Goal: Information Seeking & Learning: Learn about a topic

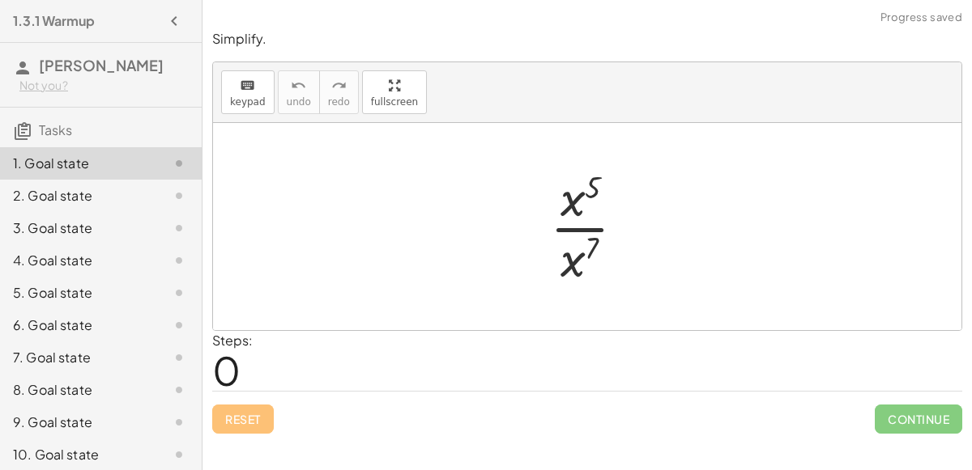
click at [564, 189] on div at bounding box center [594, 226] width 104 height 125
drag, startPoint x: 589, startPoint y: 242, endPoint x: 592, endPoint y: 186, distance: 56.0
click at [592, 186] on div at bounding box center [593, 226] width 106 height 125
click at [578, 262] on div at bounding box center [593, 226] width 106 height 125
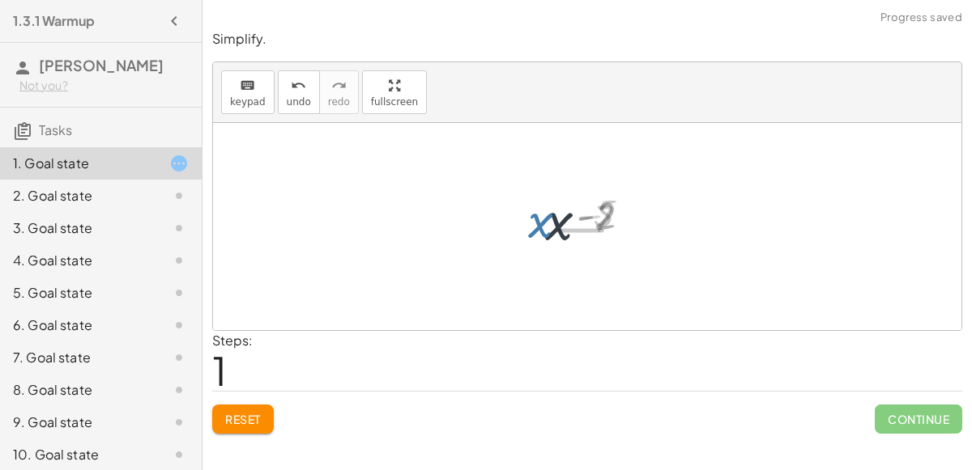
click at [578, 263] on div at bounding box center [593, 227] width 117 height 80
drag, startPoint x: 602, startPoint y: 223, endPoint x: 553, endPoint y: 261, distance: 61.9
click at [553, 261] on div at bounding box center [593, 227] width 117 height 80
drag, startPoint x: 554, startPoint y: 235, endPoint x: 581, endPoint y: 214, distance: 34.7
click at [581, 214] on div at bounding box center [593, 227] width 117 height 80
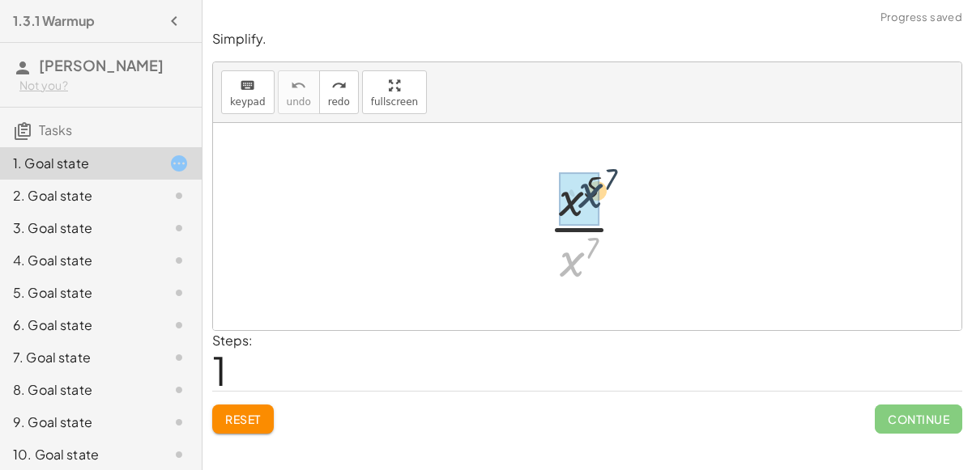
drag, startPoint x: 569, startPoint y: 266, endPoint x: 581, endPoint y: 189, distance: 77.9
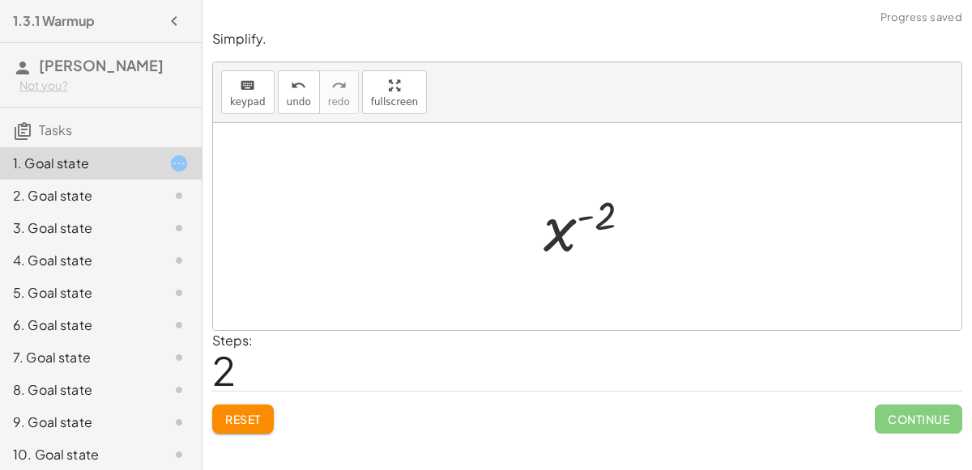
click at [270, 91] on div "keyboard keypad undo [PERSON_NAME] redo fullscreen" at bounding box center [587, 92] width 748 height 61
click at [589, 228] on div at bounding box center [593, 226] width 106 height 125
click at [593, 193] on div at bounding box center [593, 226] width 106 height 125
drag, startPoint x: 593, startPoint y: 193, endPoint x: 594, endPoint y: 255, distance: 62.4
click at [594, 255] on div at bounding box center [593, 226] width 106 height 125
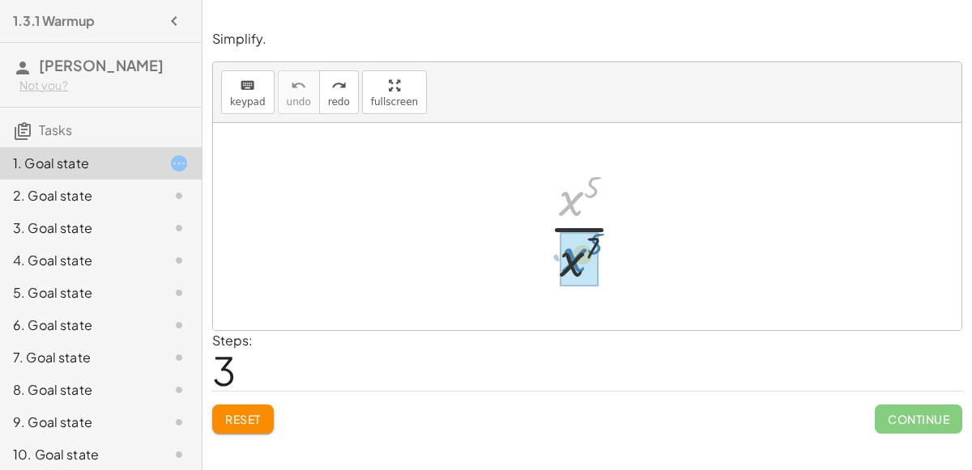
drag, startPoint x: 569, startPoint y: 202, endPoint x: 573, endPoint y: 259, distance: 57.6
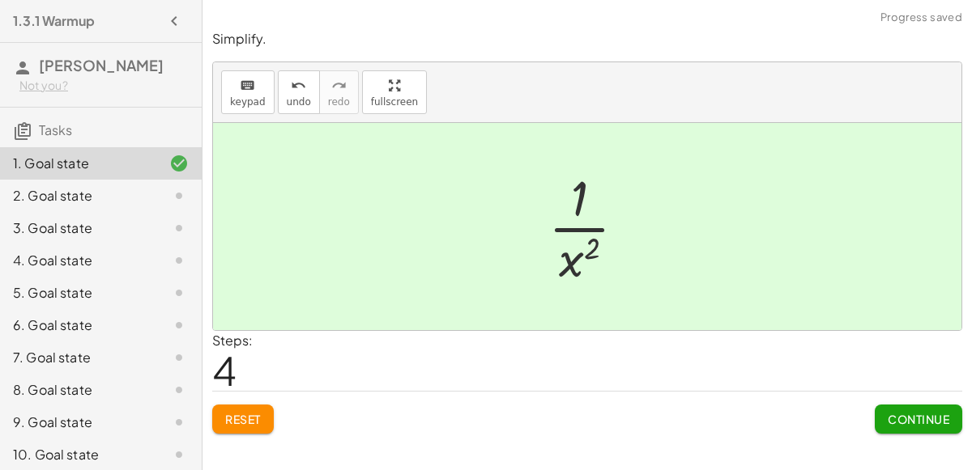
click at [967, 417] on div "Simplify. keyboard keypad undo undo redo redo fullscreen · x 5 · x 7 · 1 · x ( …" at bounding box center [586, 232] width 769 height 424
click at [966, 419] on div "Simplify. keyboard keypad undo undo redo redo fullscreen · x 5 · x 7 · 1 · x ( …" at bounding box center [586, 232] width 769 height 424
click at [957, 418] on button "Continue" at bounding box center [918, 419] width 87 height 29
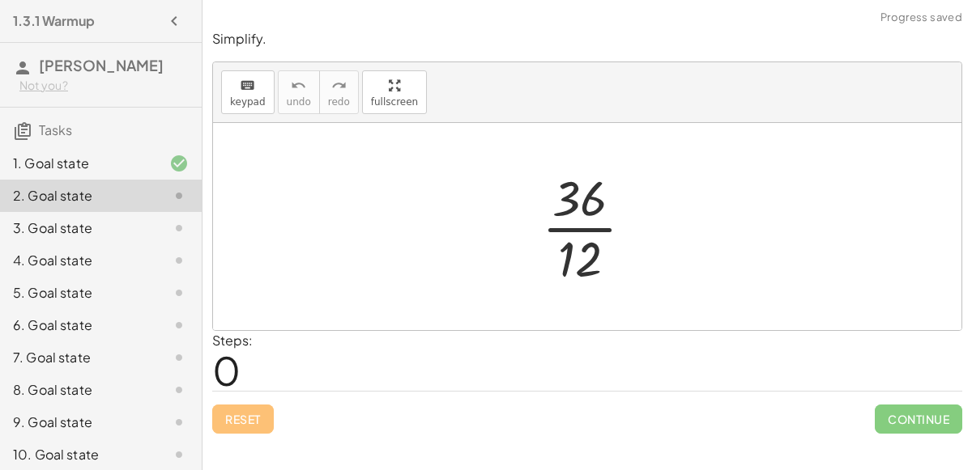
click at [579, 233] on div at bounding box center [594, 226] width 121 height 125
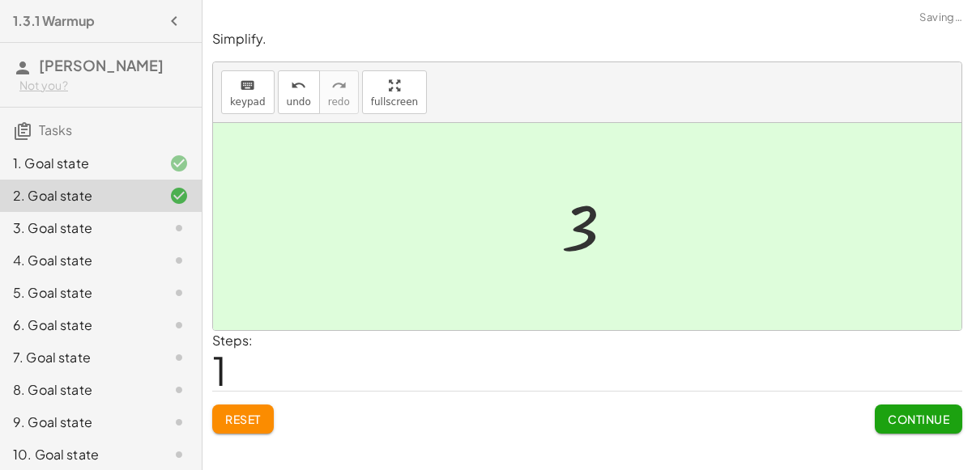
click at [912, 413] on span "Continue" at bounding box center [918, 419] width 62 height 15
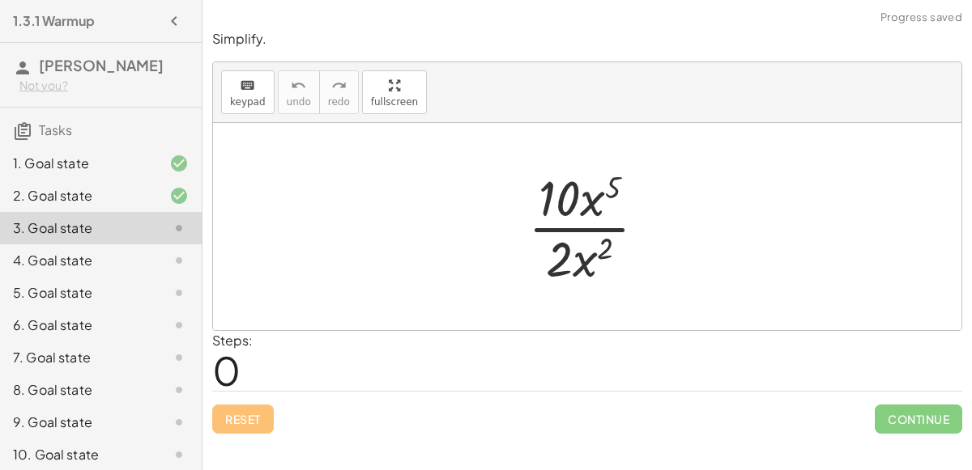
click at [577, 231] on div at bounding box center [593, 226] width 147 height 125
click at [586, 267] on div at bounding box center [593, 226] width 147 height 125
drag, startPoint x: 595, startPoint y: 198, endPoint x: 580, endPoint y: 275, distance: 79.2
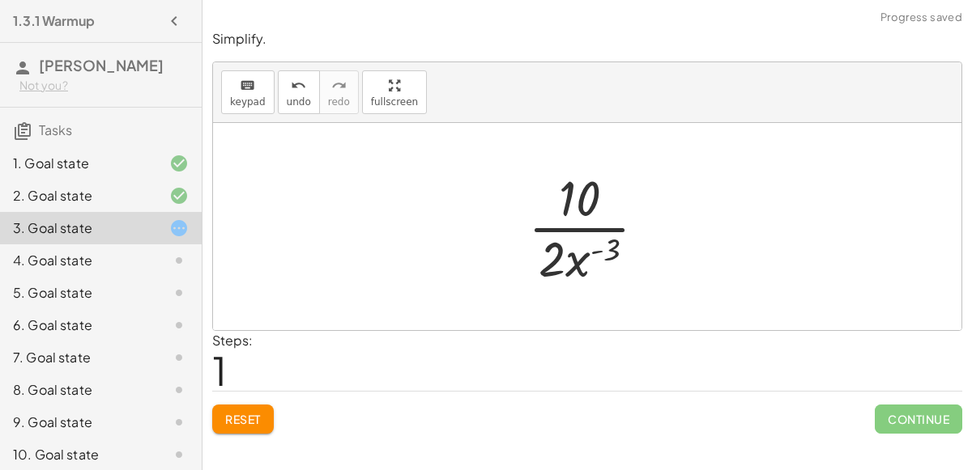
click at [575, 227] on div at bounding box center [593, 226] width 147 height 125
drag, startPoint x: 575, startPoint y: 269, endPoint x: 619, endPoint y: 266, distance: 43.8
click at [619, 266] on div at bounding box center [593, 226] width 147 height 125
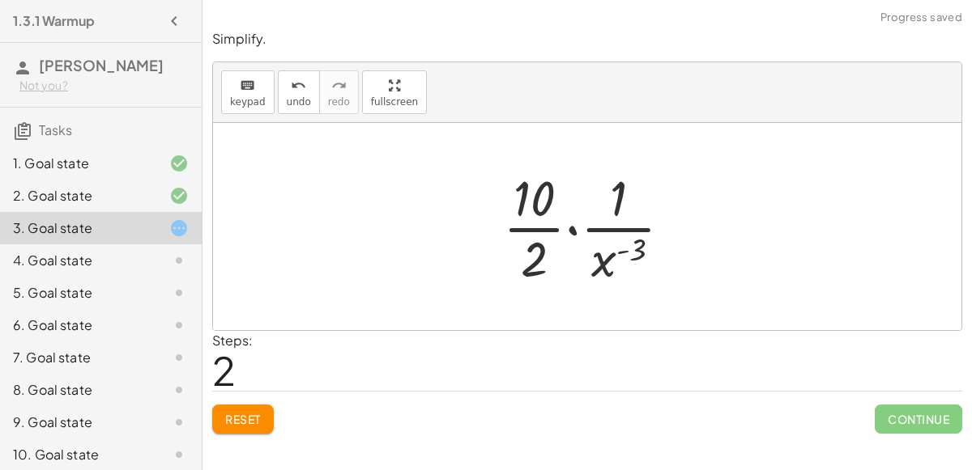
click at [573, 232] on div at bounding box center [594, 226] width 198 height 125
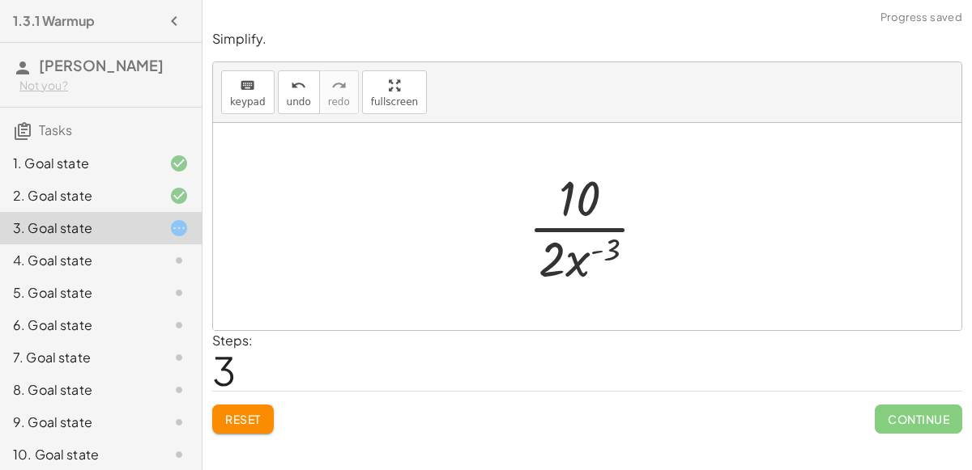
click at [581, 261] on div at bounding box center [593, 226] width 147 height 125
drag, startPoint x: 556, startPoint y: 259, endPoint x: 576, endPoint y: 264, distance: 20.0
click at [576, 264] on div at bounding box center [593, 226] width 147 height 125
drag, startPoint x: 576, startPoint y: 264, endPoint x: 576, endPoint y: 206, distance: 58.3
click at [576, 206] on div at bounding box center [593, 226] width 147 height 125
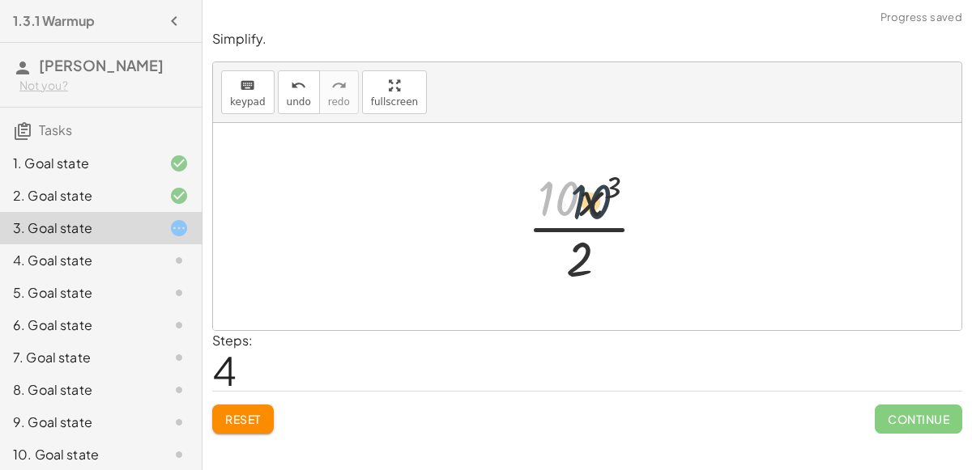
drag, startPoint x: 558, startPoint y: 194, endPoint x: 596, endPoint y: 196, distance: 38.1
click at [596, 196] on div at bounding box center [593, 226] width 148 height 125
click at [300, 92] on div "undo" at bounding box center [299, 84] width 24 height 19
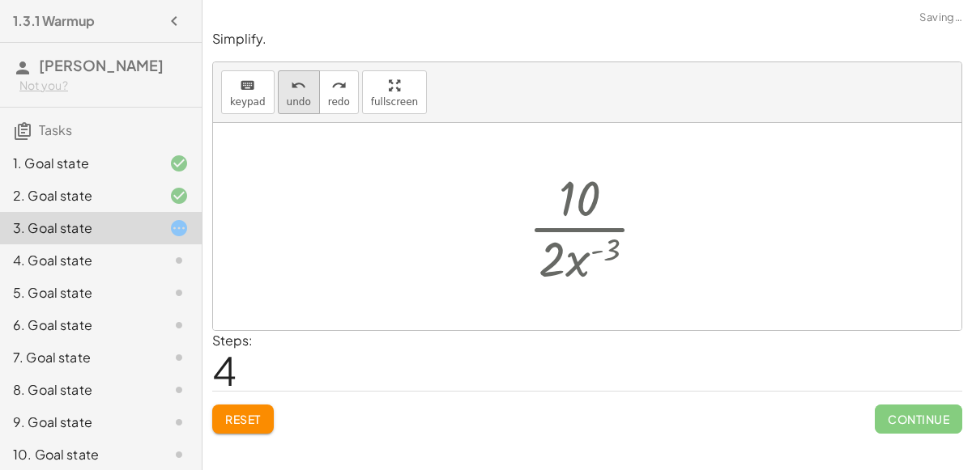
click at [300, 92] on div "undo" at bounding box center [299, 84] width 24 height 19
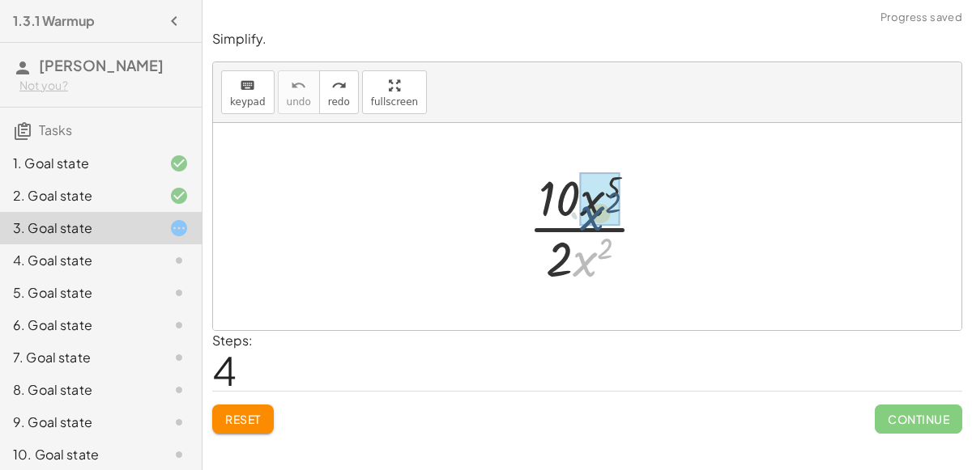
drag, startPoint x: 585, startPoint y: 256, endPoint x: 593, endPoint y: 202, distance: 54.1
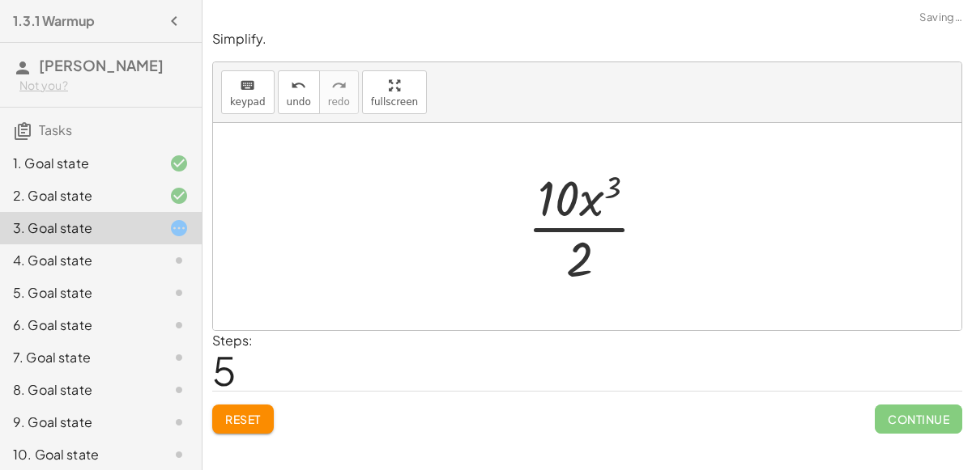
click at [588, 232] on div at bounding box center [593, 226] width 148 height 125
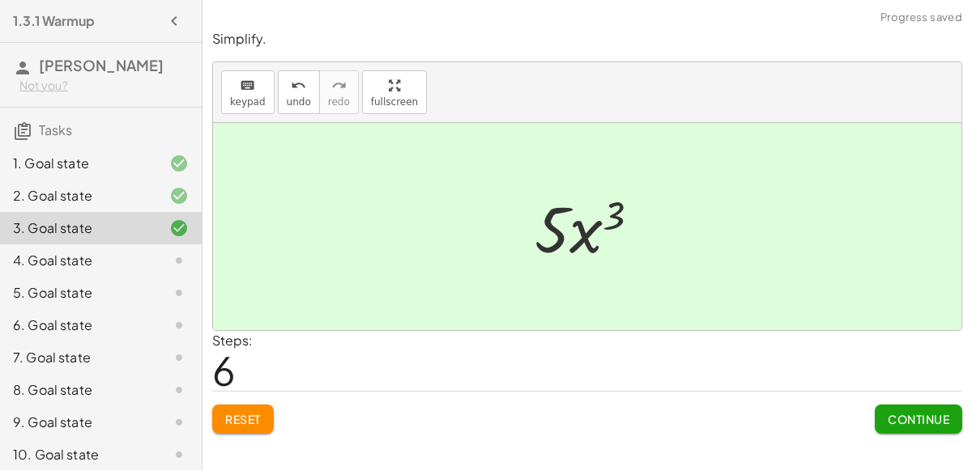
click at [917, 419] on span "Continue" at bounding box center [918, 419] width 62 height 15
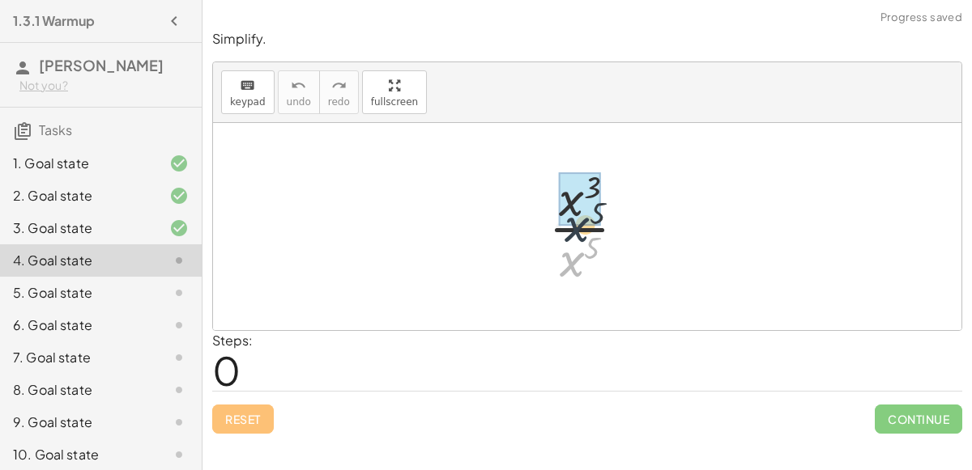
drag, startPoint x: 567, startPoint y: 269, endPoint x: 571, endPoint y: 221, distance: 47.9
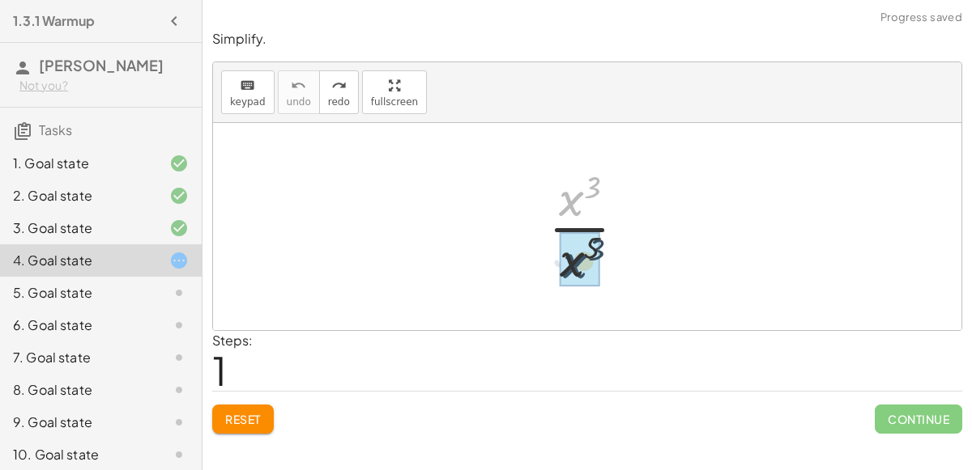
drag, startPoint x: 576, startPoint y: 203, endPoint x: 580, endPoint y: 265, distance: 61.7
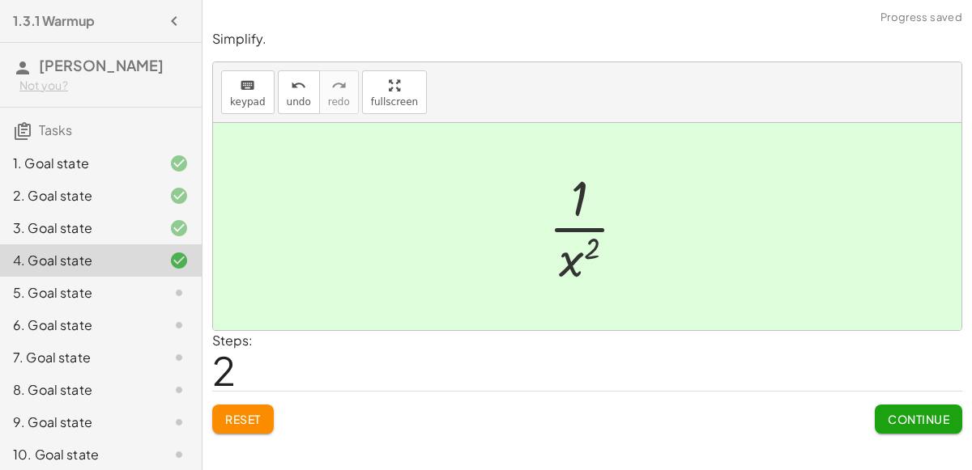
click at [939, 412] on span "Continue" at bounding box center [918, 419] width 62 height 15
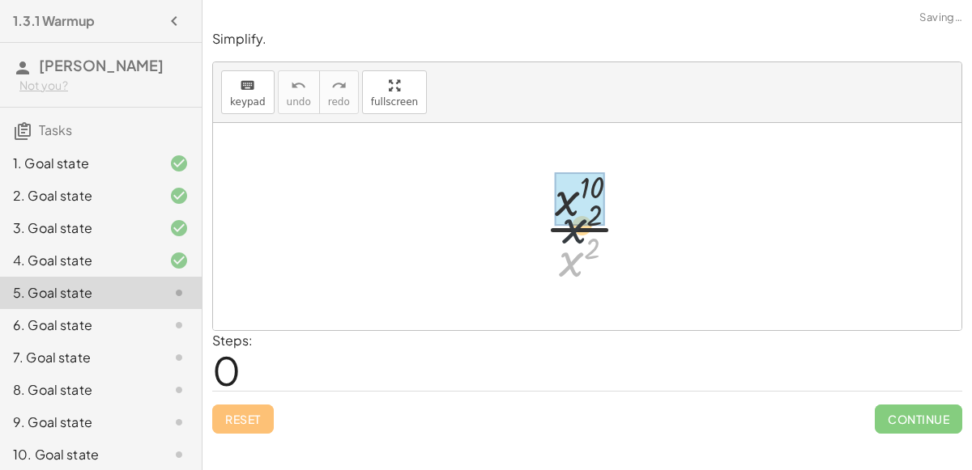
drag, startPoint x: 564, startPoint y: 260, endPoint x: 567, endPoint y: 206, distance: 54.3
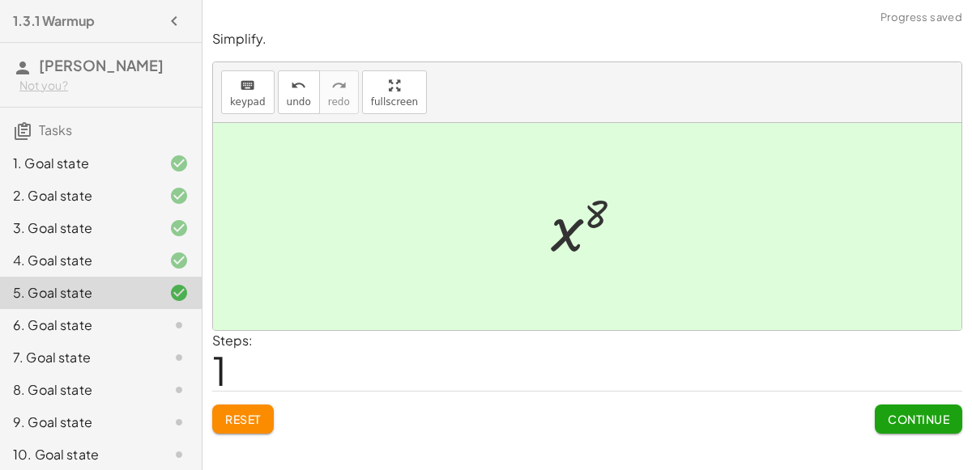
click at [904, 423] on span "Continue" at bounding box center [918, 419] width 62 height 15
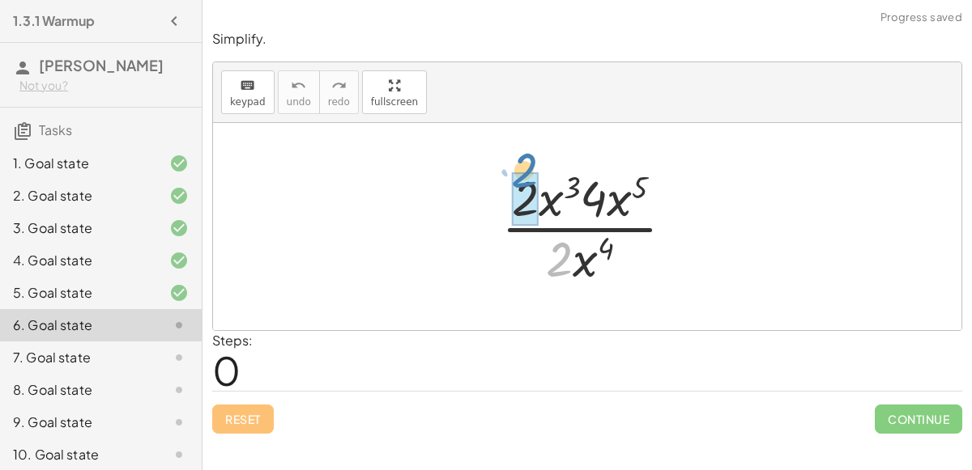
drag, startPoint x: 571, startPoint y: 266, endPoint x: 546, endPoint y: 197, distance: 74.0
click at [546, 197] on div at bounding box center [594, 226] width 202 height 125
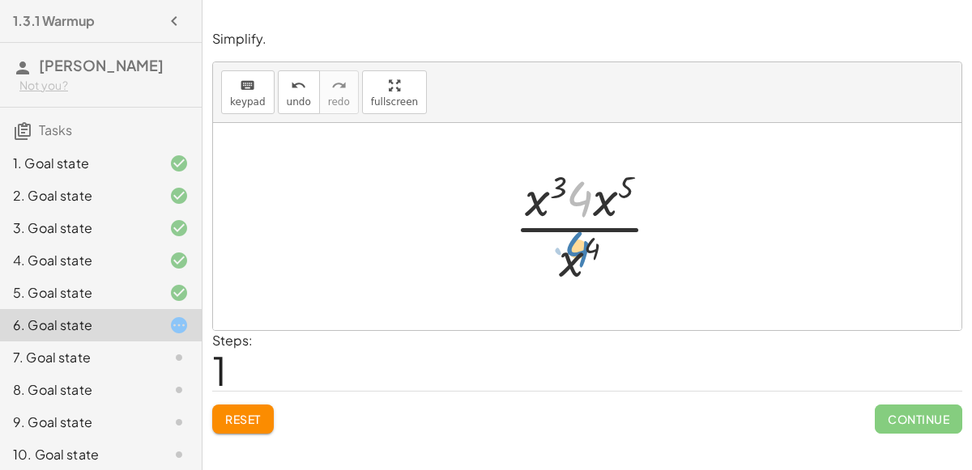
drag, startPoint x: 577, startPoint y: 209, endPoint x: 585, endPoint y: 281, distance: 72.5
click at [585, 281] on div at bounding box center [593, 226] width 175 height 125
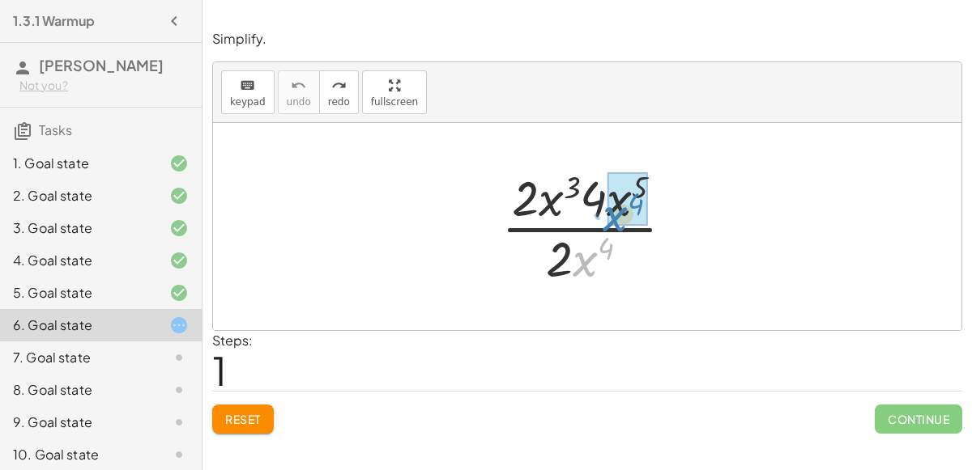
drag, startPoint x: 577, startPoint y: 269, endPoint x: 607, endPoint y: 224, distance: 53.7
click at [607, 224] on div at bounding box center [594, 226] width 202 height 125
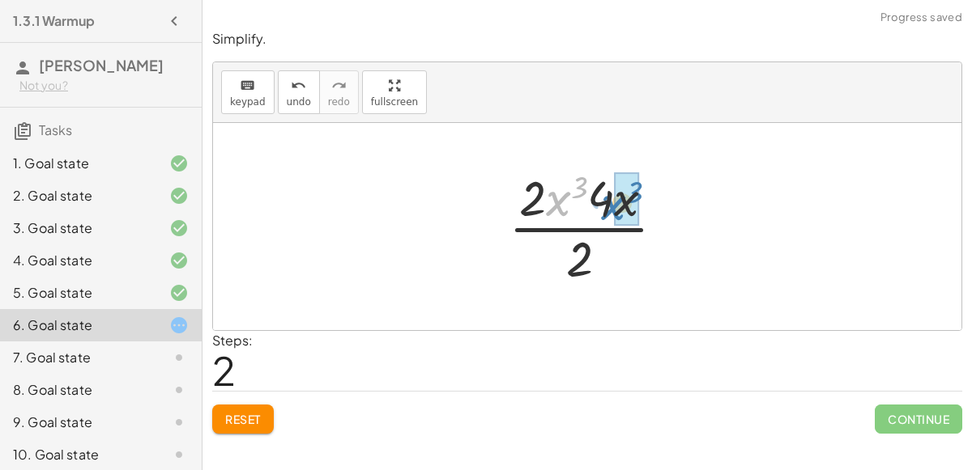
drag, startPoint x: 553, startPoint y: 207, endPoint x: 616, endPoint y: 209, distance: 63.2
click at [557, 200] on div at bounding box center [594, 226] width 172 height 125
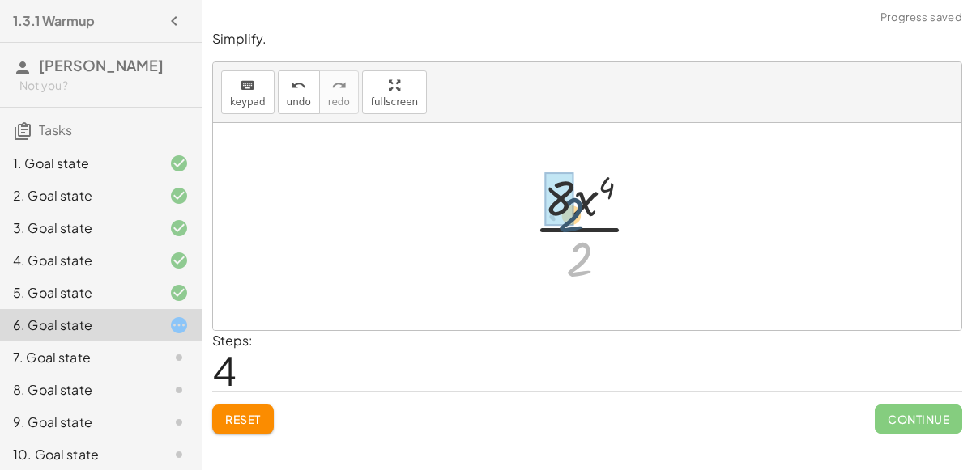
drag, startPoint x: 577, startPoint y: 253, endPoint x: 568, endPoint y: 210, distance: 44.6
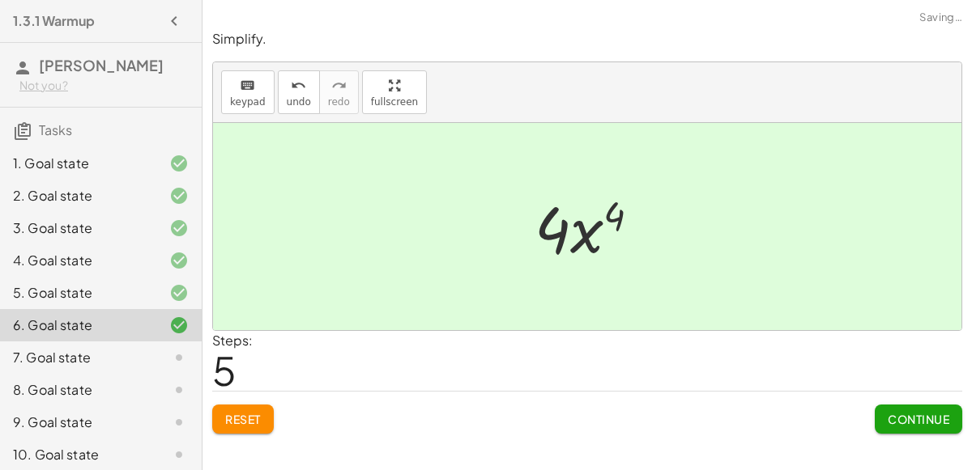
click at [892, 408] on button "Continue" at bounding box center [918, 419] width 87 height 29
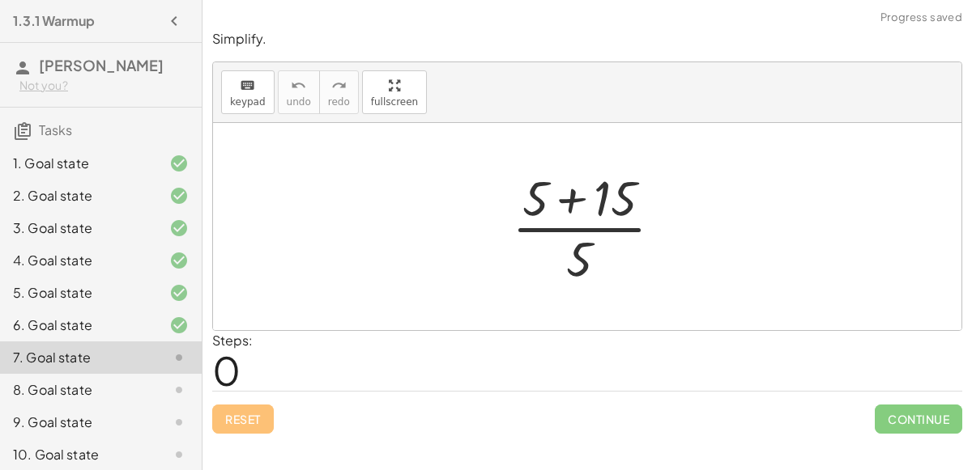
click at [576, 199] on div at bounding box center [594, 226] width 180 height 125
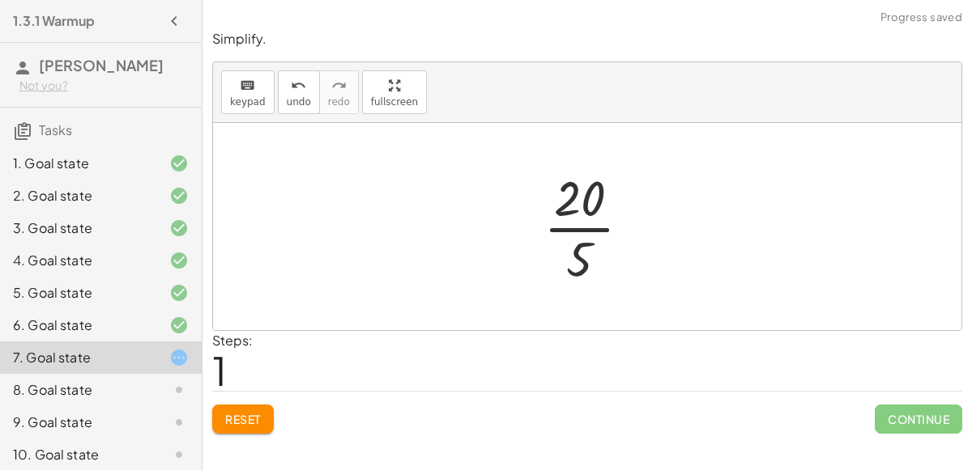
click at [565, 232] on div at bounding box center [593, 226] width 117 height 125
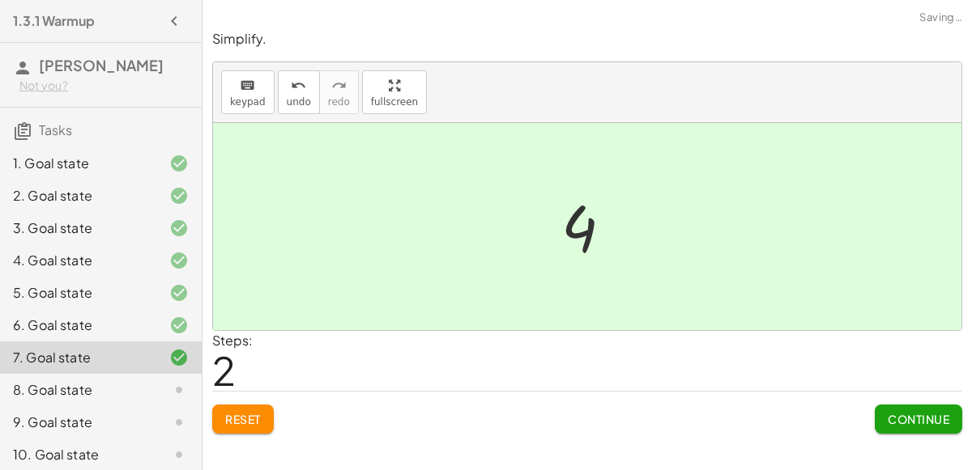
click at [917, 419] on span "Continue" at bounding box center [918, 419] width 62 height 15
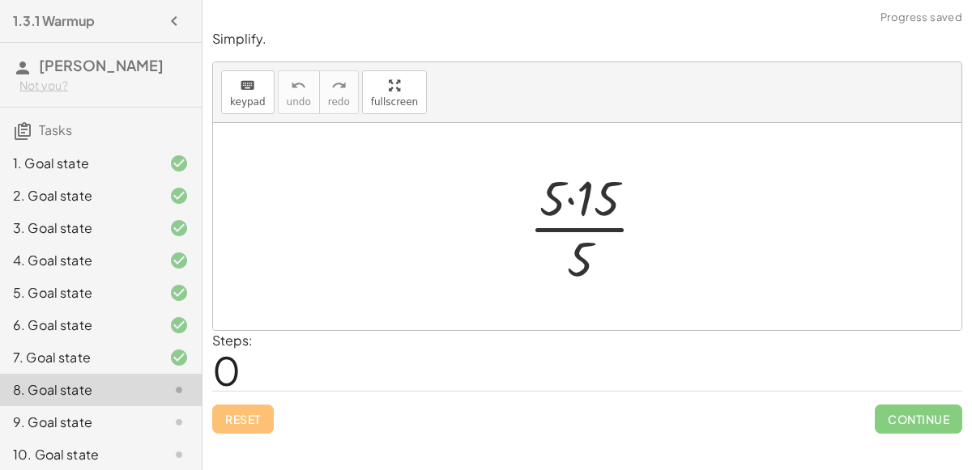
click at [571, 201] on div at bounding box center [594, 226] width 146 height 125
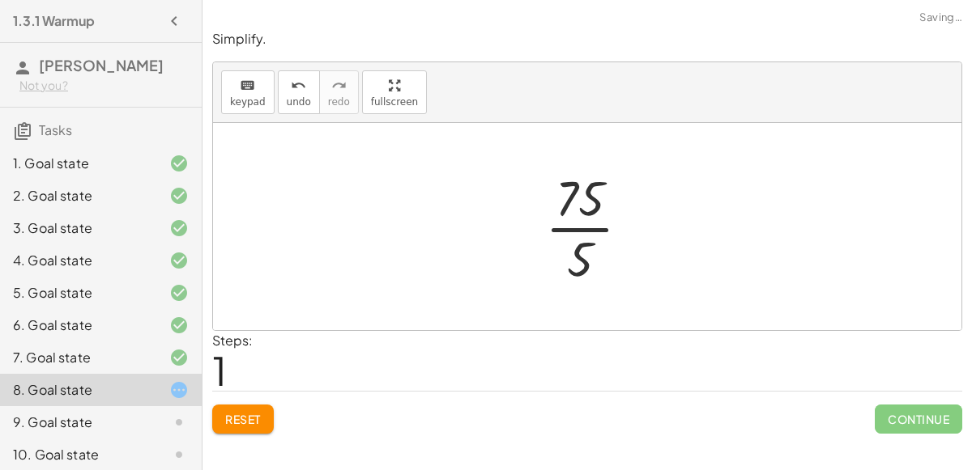
click at [563, 233] on div at bounding box center [594, 226] width 114 height 125
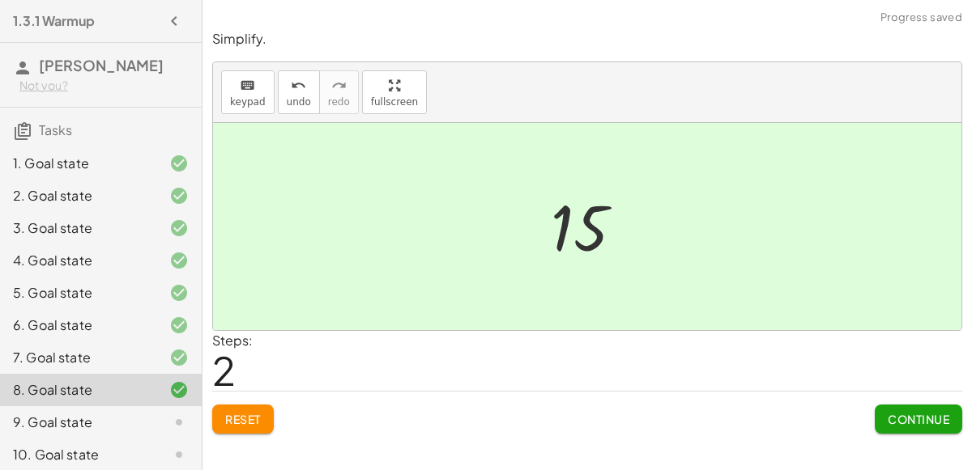
click at [916, 405] on button "Continue" at bounding box center [918, 419] width 87 height 29
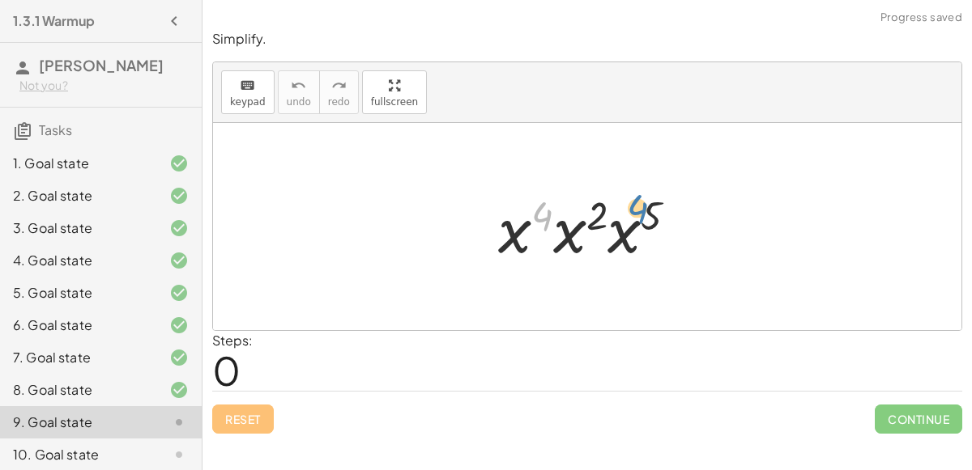
drag, startPoint x: 536, startPoint y: 217, endPoint x: 659, endPoint y: 206, distance: 123.5
click at [659, 206] on div at bounding box center [594, 226] width 208 height 83
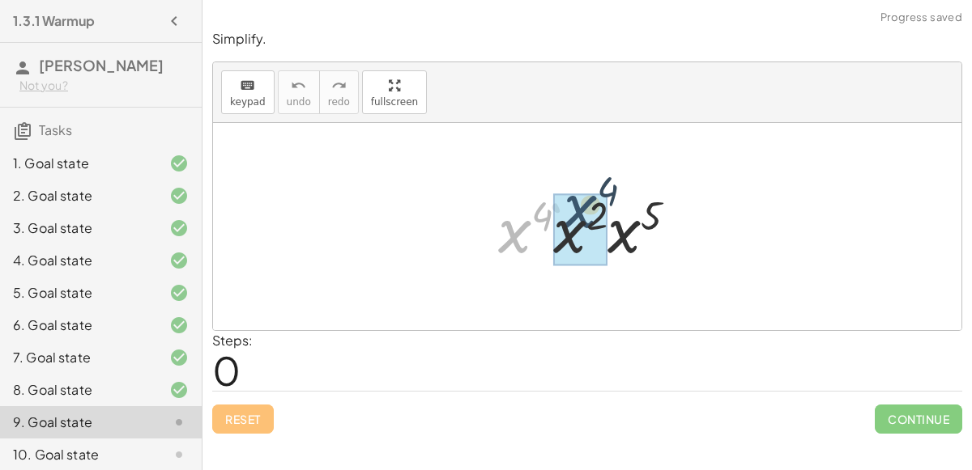
drag, startPoint x: 516, startPoint y: 236, endPoint x: 577, endPoint y: 220, distance: 62.7
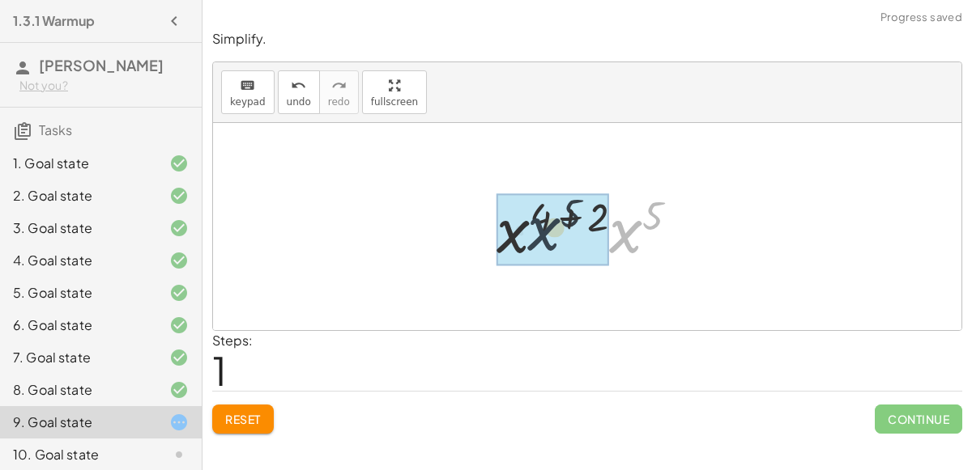
drag, startPoint x: 618, startPoint y: 229, endPoint x: 516, endPoint y: 227, distance: 102.1
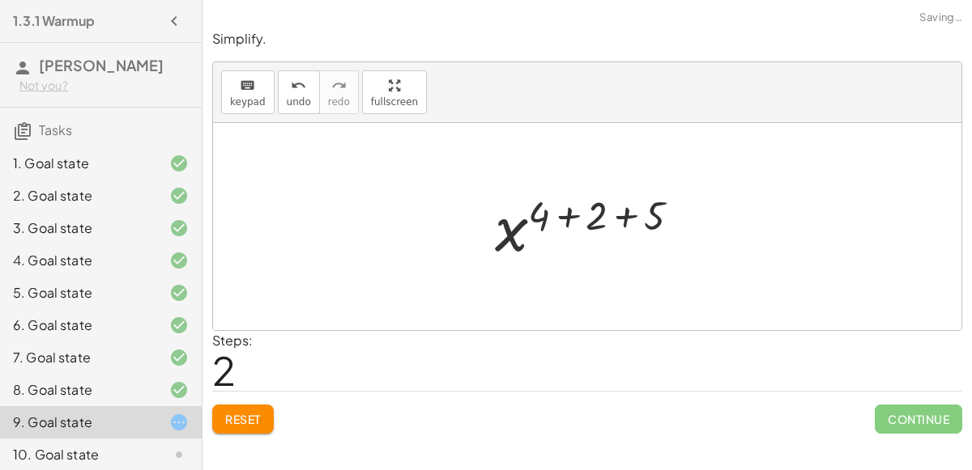
click at [572, 219] on div at bounding box center [594, 227] width 214 height 80
click at [597, 222] on div at bounding box center [593, 227] width 156 height 80
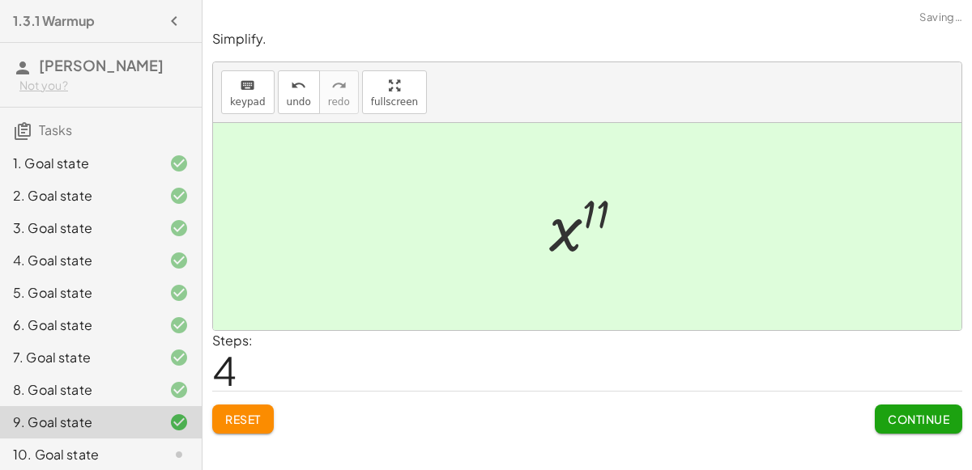
click at [861, 409] on div "Reset Continue" at bounding box center [587, 412] width 750 height 43
click at [914, 435] on div "Simplify. keyboard keypad undo undo redo redo fullscreen · x 4 · x 2 · x 5 · x …" at bounding box center [586, 232] width 769 height 424
click at [896, 415] on span "Continue" at bounding box center [918, 419] width 62 height 15
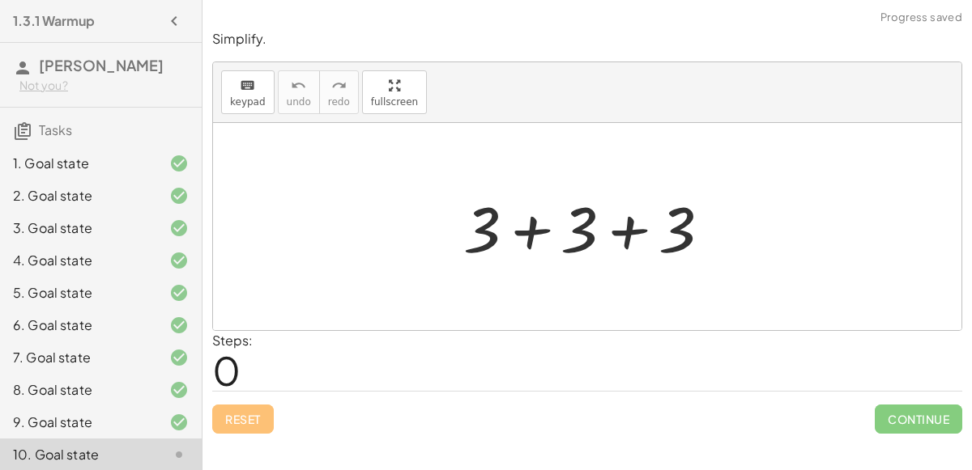
click at [542, 246] on div at bounding box center [593, 226] width 276 height 83
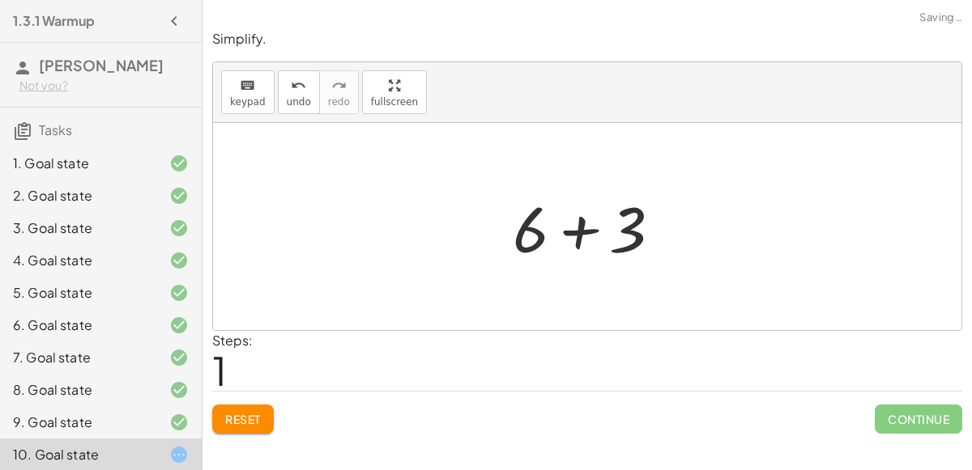
click at [590, 233] on div at bounding box center [593, 226] width 178 height 83
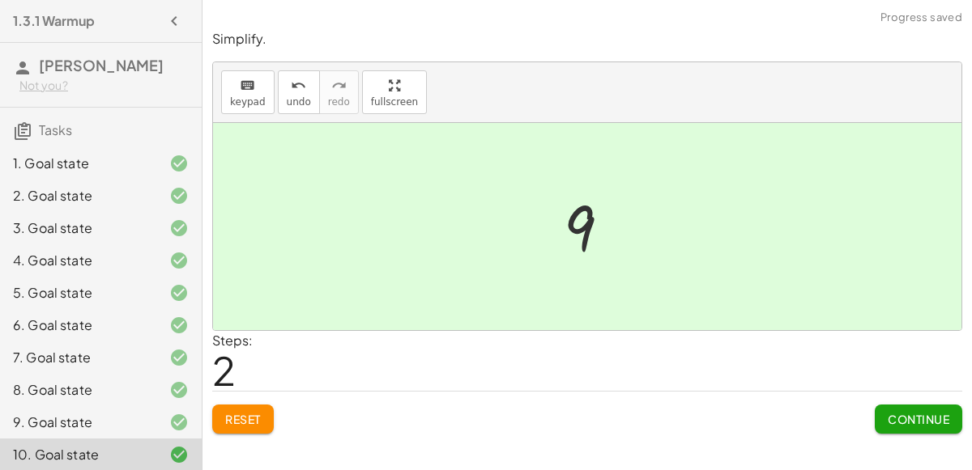
click at [910, 428] on button "Continue" at bounding box center [918, 419] width 87 height 29
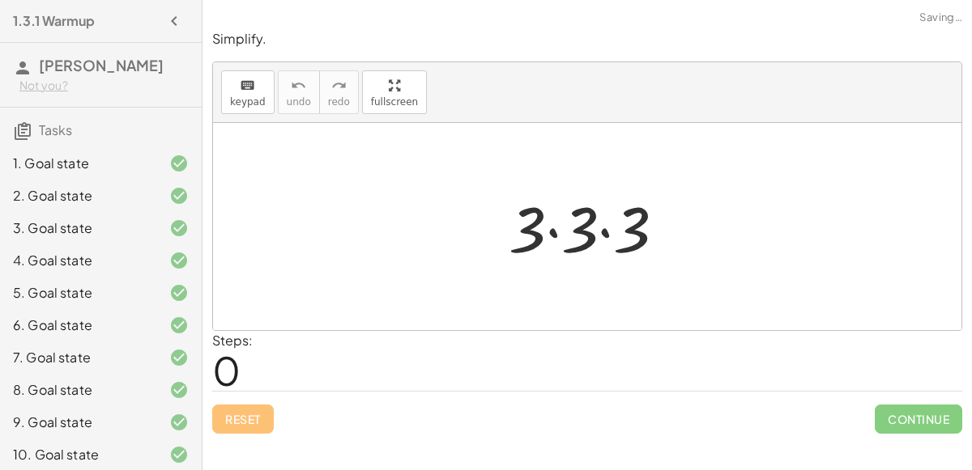
click at [555, 230] on div at bounding box center [593, 226] width 186 height 83
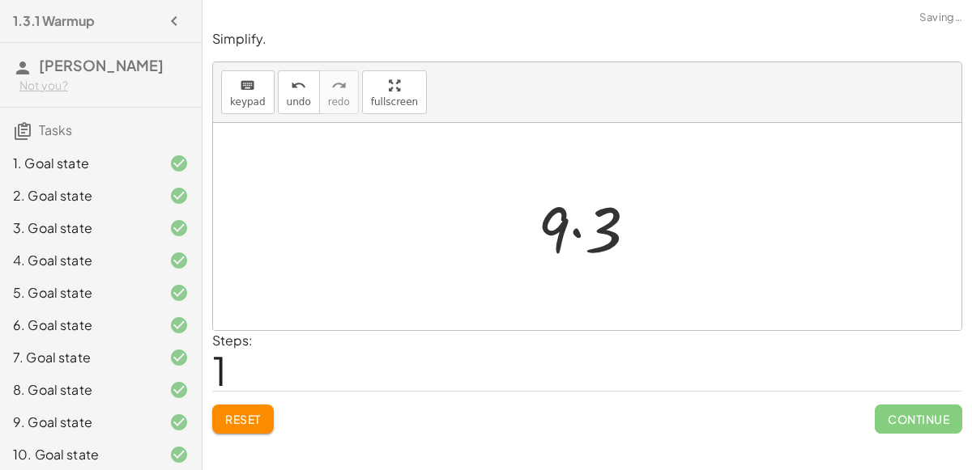
click at [577, 236] on div at bounding box center [594, 226] width 129 height 83
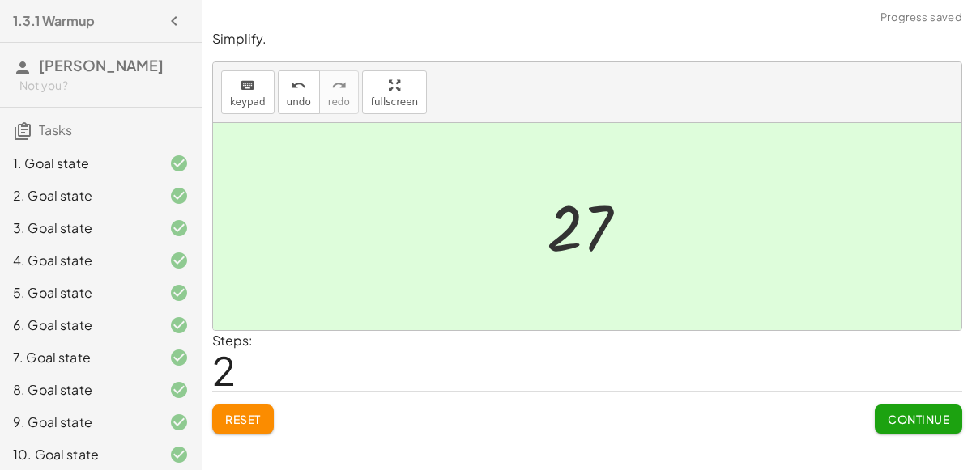
click at [933, 412] on span "Continue" at bounding box center [918, 419] width 62 height 15
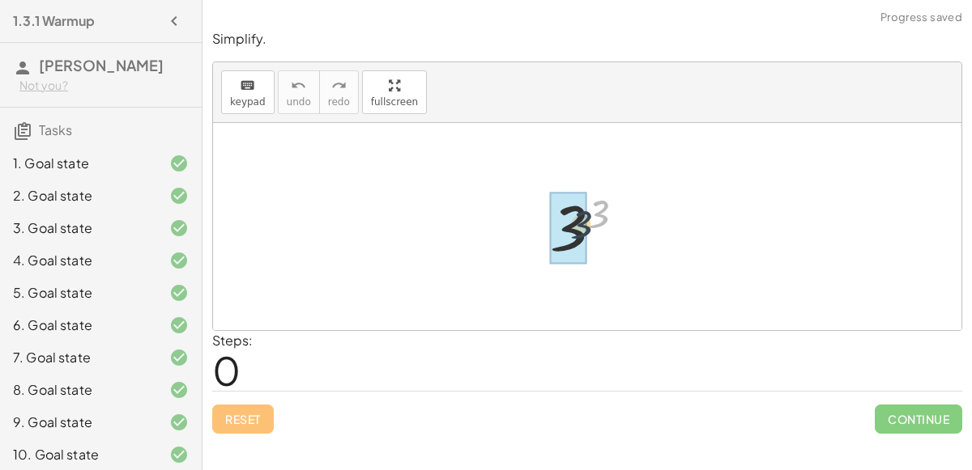
drag, startPoint x: 600, startPoint y: 220, endPoint x: 581, endPoint y: 232, distance: 22.2
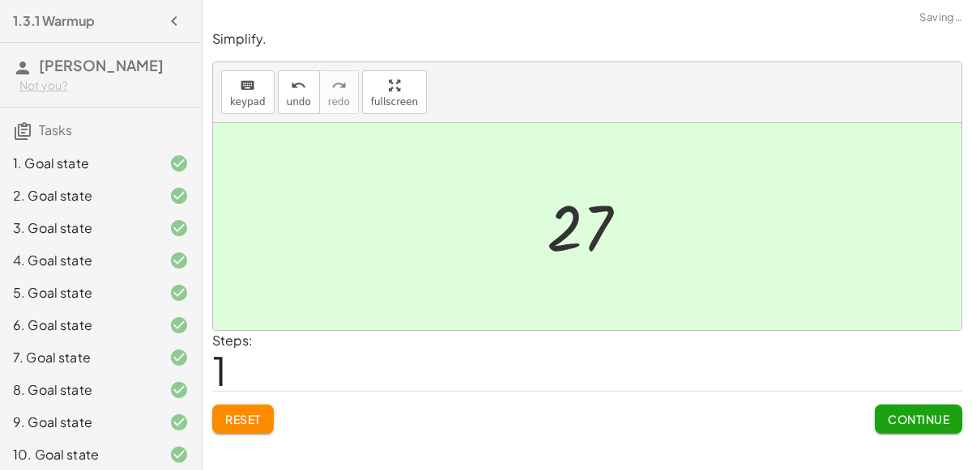
click at [938, 418] on span "Continue" at bounding box center [918, 419] width 62 height 15
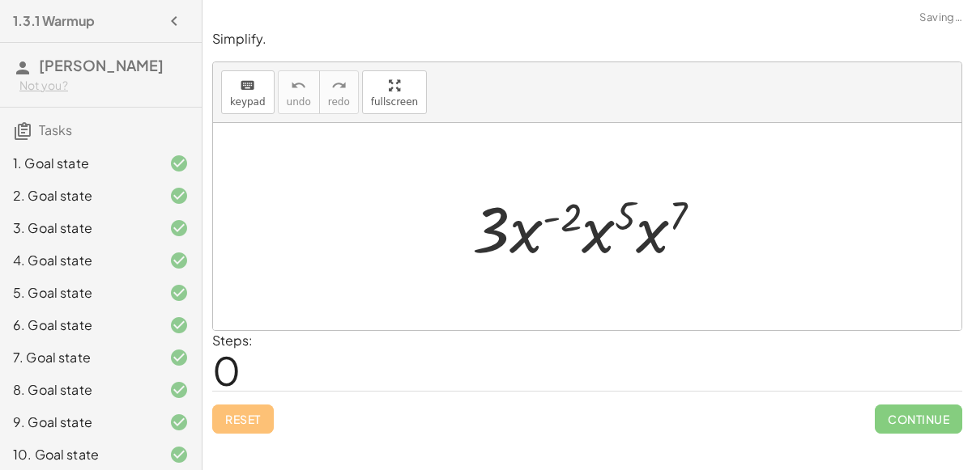
click at [551, 222] on div at bounding box center [593, 226] width 259 height 83
click at [520, 239] on div at bounding box center [593, 226] width 259 height 83
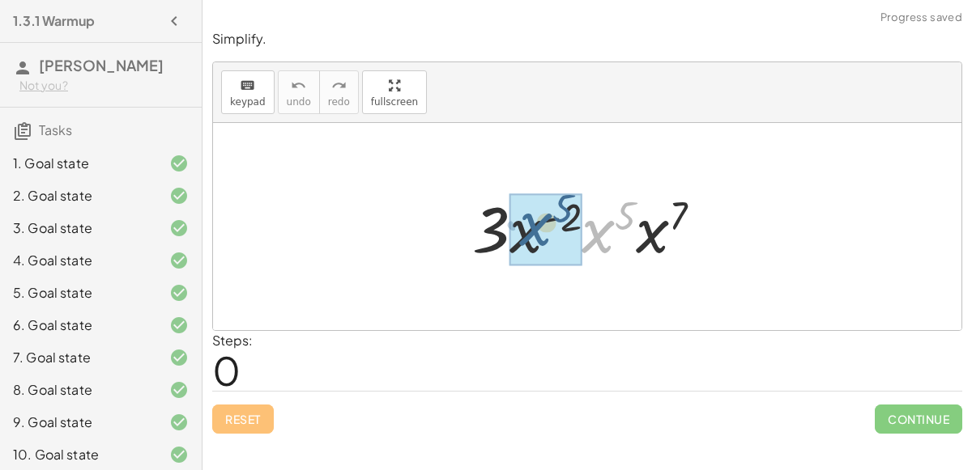
drag, startPoint x: 598, startPoint y: 245, endPoint x: 532, endPoint y: 238, distance: 66.8
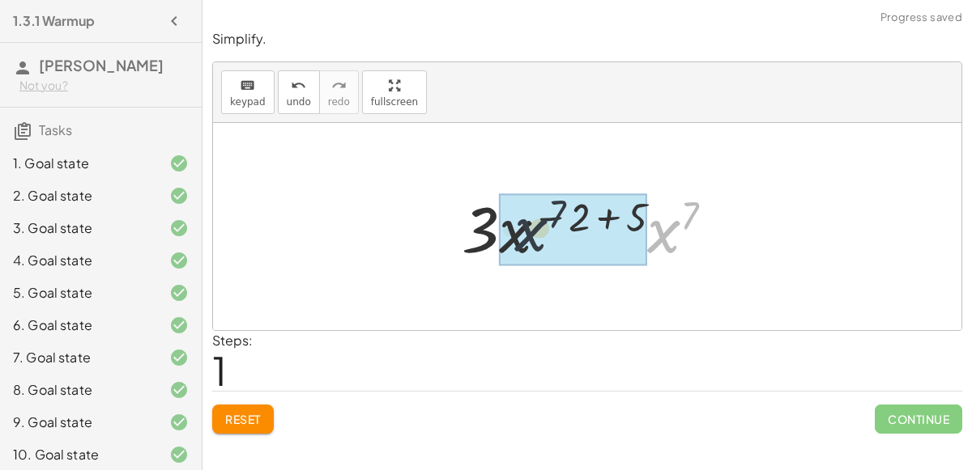
drag, startPoint x: 673, startPoint y: 234, endPoint x: 496, endPoint y: 231, distance: 177.4
click at [496, 231] on div at bounding box center [593, 226] width 281 height 83
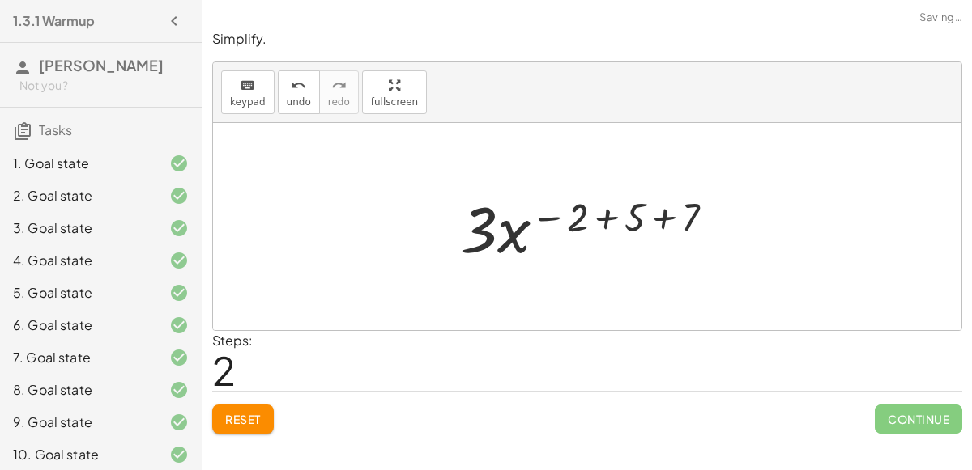
click at [603, 221] on div at bounding box center [593, 226] width 283 height 83
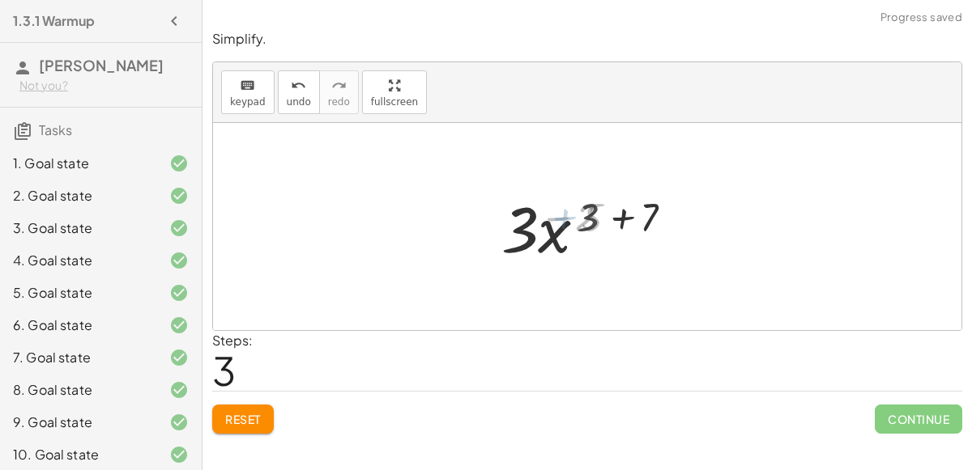
click at [615, 223] on div at bounding box center [593, 226] width 191 height 83
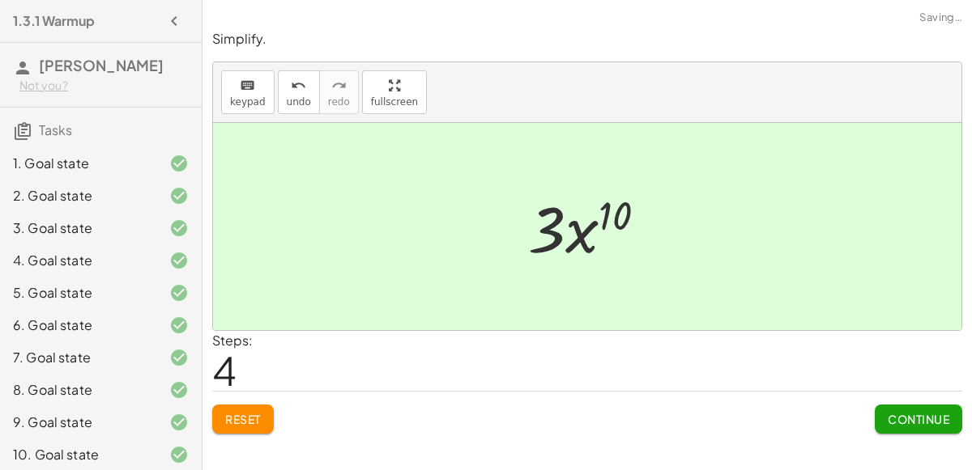
click at [892, 441] on div "Simplify. keyboard keypad undo undo redo redo fullscreen · 3 · x ( - 2 ) · x 5 …" at bounding box center [586, 232] width 769 height 424
click at [889, 412] on span "Continue" at bounding box center [918, 419] width 62 height 15
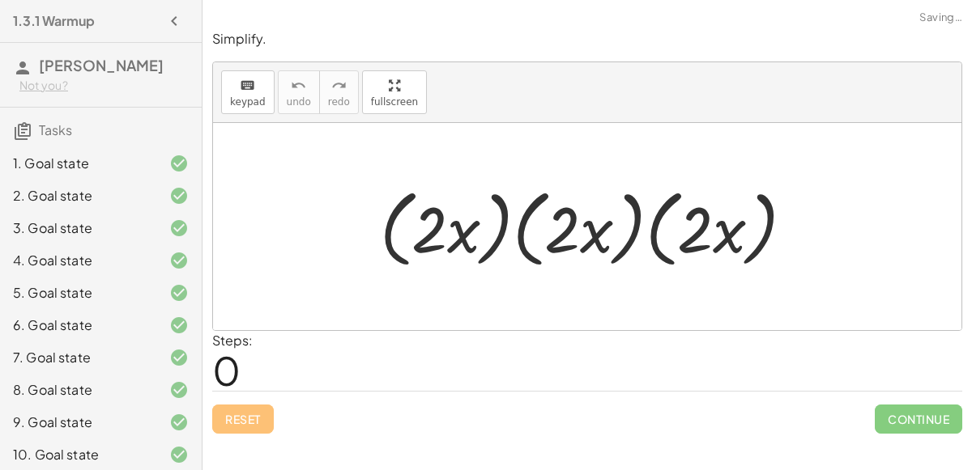
click at [466, 232] on div at bounding box center [594, 227] width 444 height 93
click at [492, 240] on div at bounding box center [594, 227] width 444 height 93
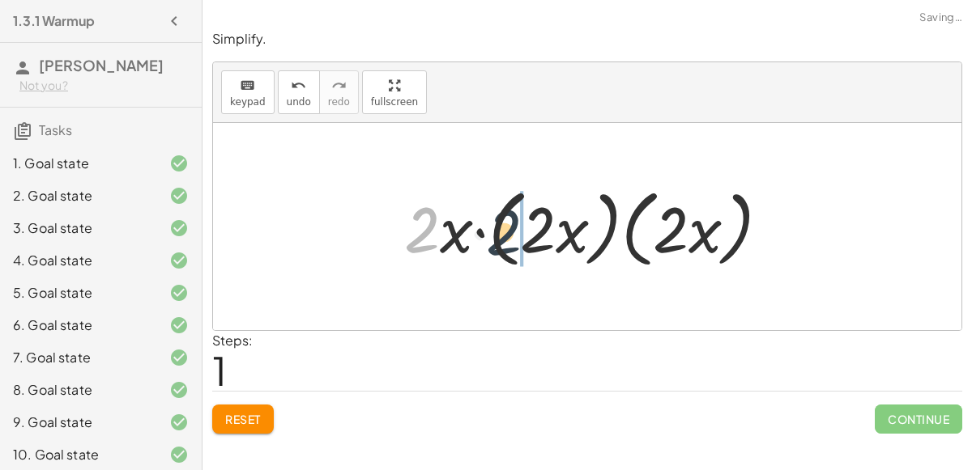
drag, startPoint x: 436, startPoint y: 228, endPoint x: 562, endPoint y: 236, distance: 126.6
click at [562, 236] on div at bounding box center [593, 227] width 394 height 93
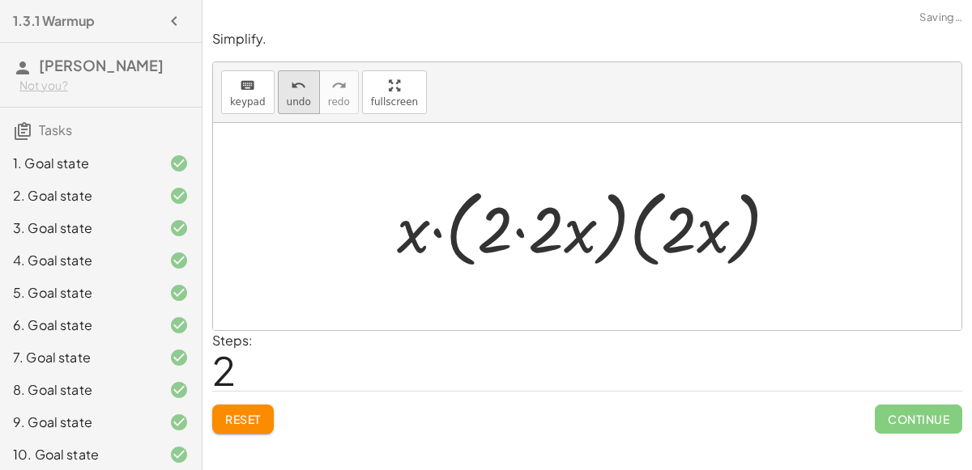
click at [291, 89] on icon "undo" at bounding box center [298, 85] width 15 height 19
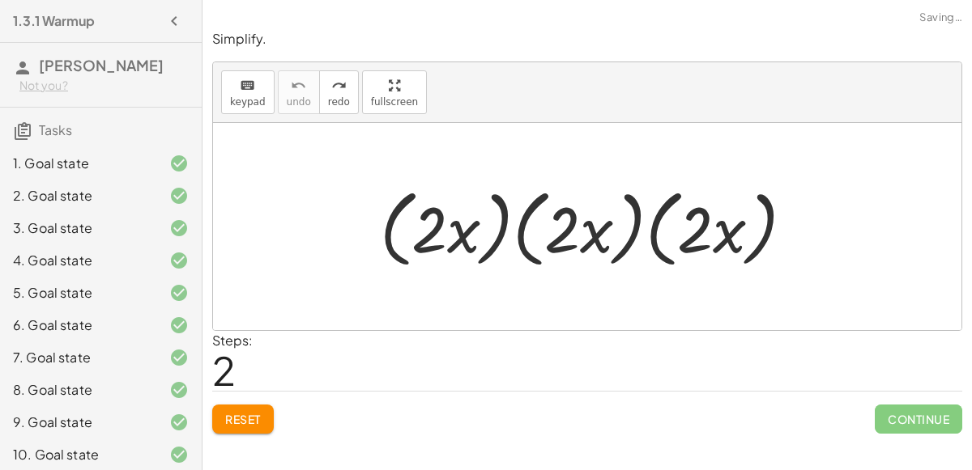
click at [503, 232] on div at bounding box center [594, 227] width 444 height 93
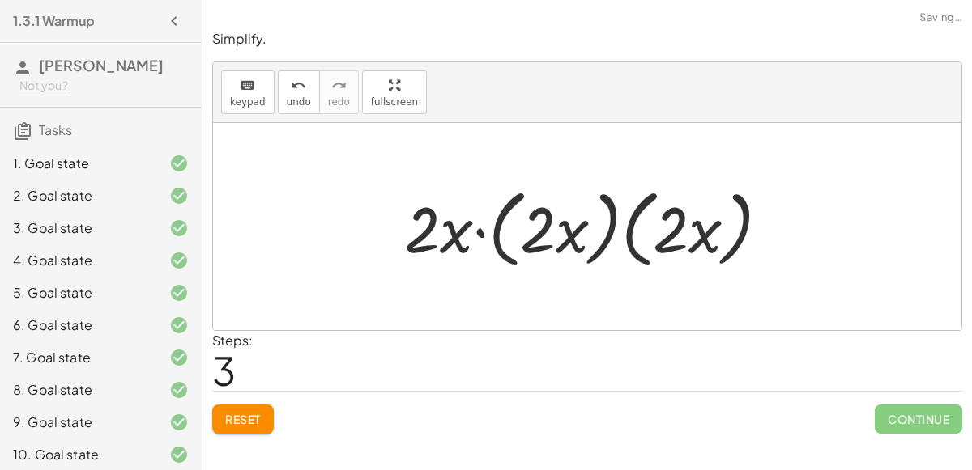
click at [480, 234] on div at bounding box center [593, 227] width 394 height 93
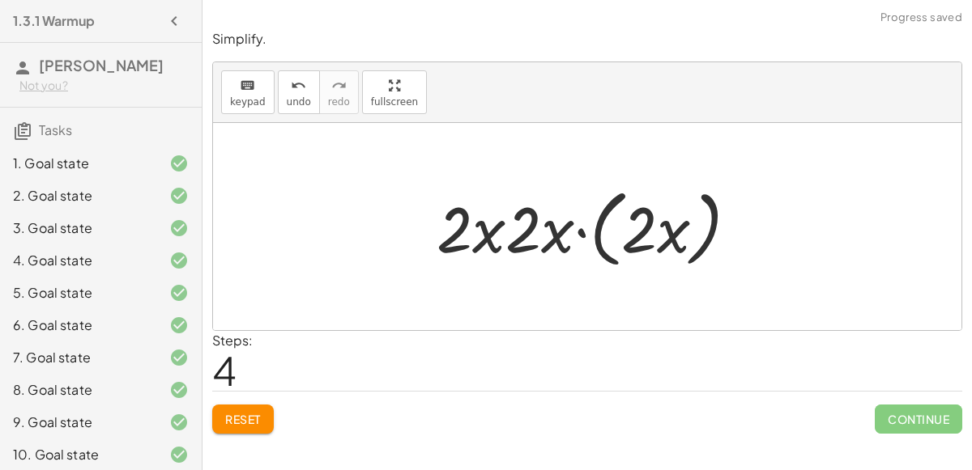
click at [579, 237] on div at bounding box center [593, 227] width 330 height 93
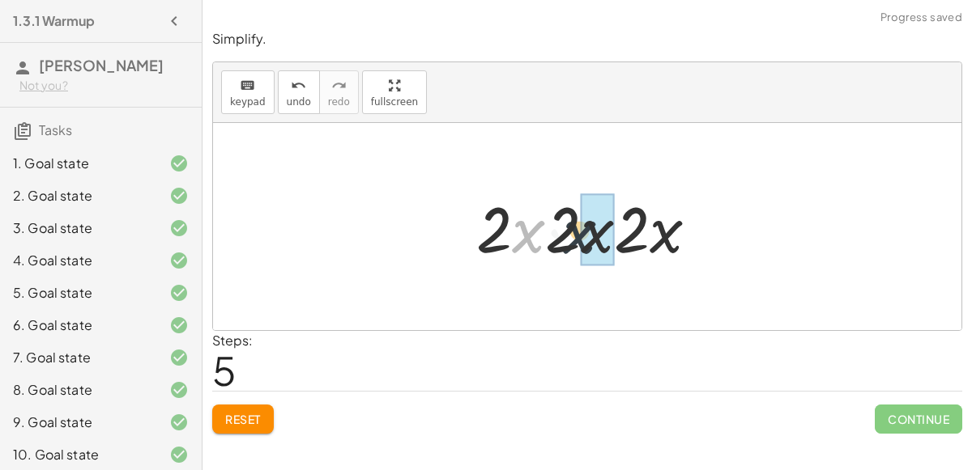
drag, startPoint x: 526, startPoint y: 234, endPoint x: 582, endPoint y: 235, distance: 55.9
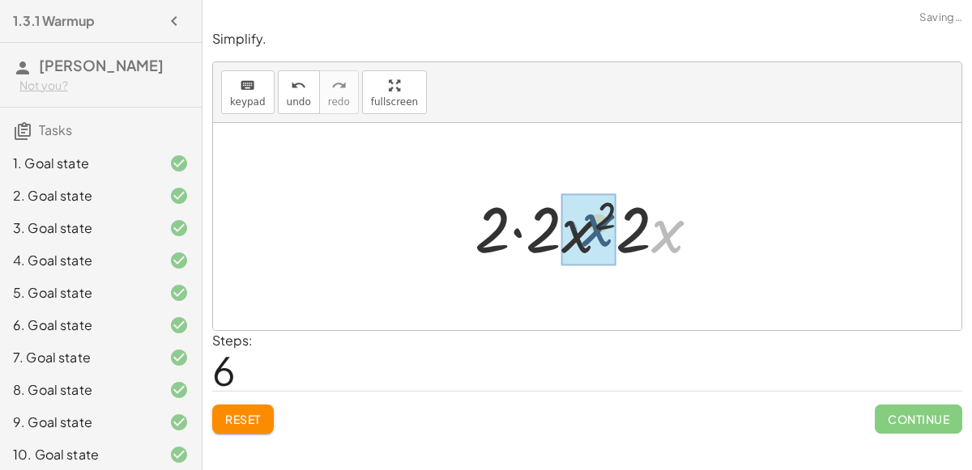
drag, startPoint x: 669, startPoint y: 236, endPoint x: 598, endPoint y: 231, distance: 71.5
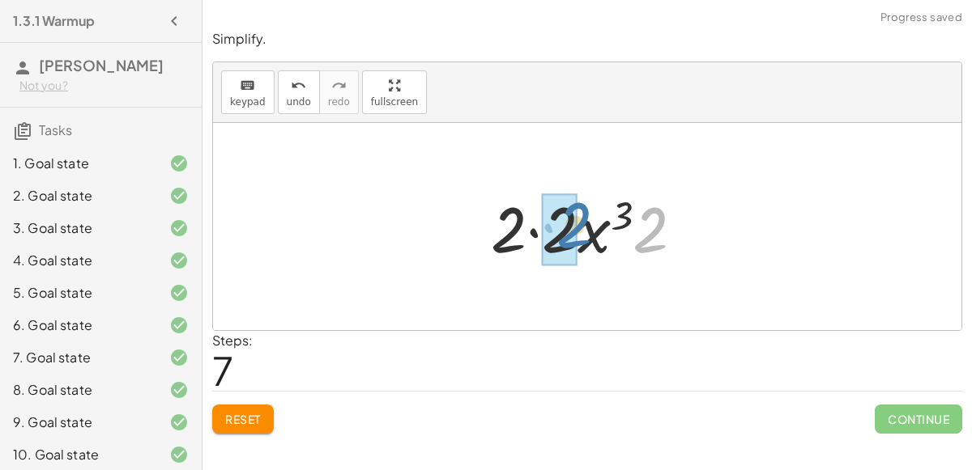
drag, startPoint x: 653, startPoint y: 236, endPoint x: 574, endPoint y: 231, distance: 78.8
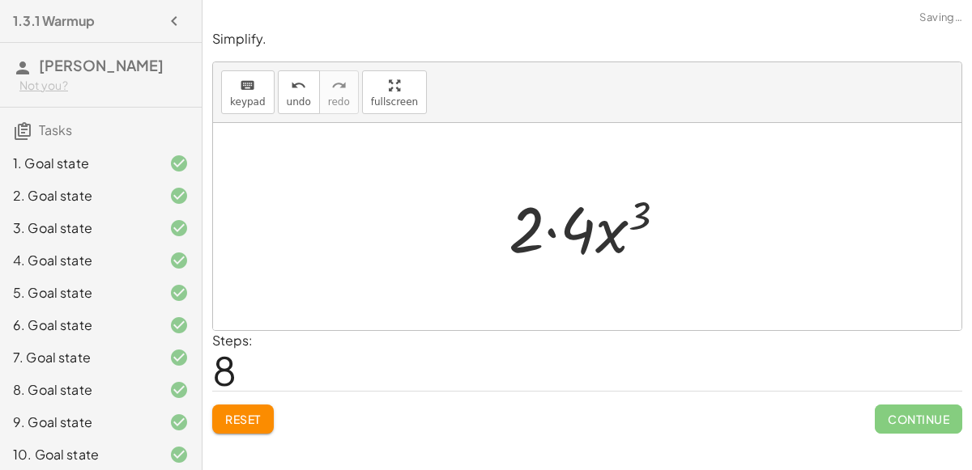
click at [549, 233] on div at bounding box center [593, 226] width 187 height 83
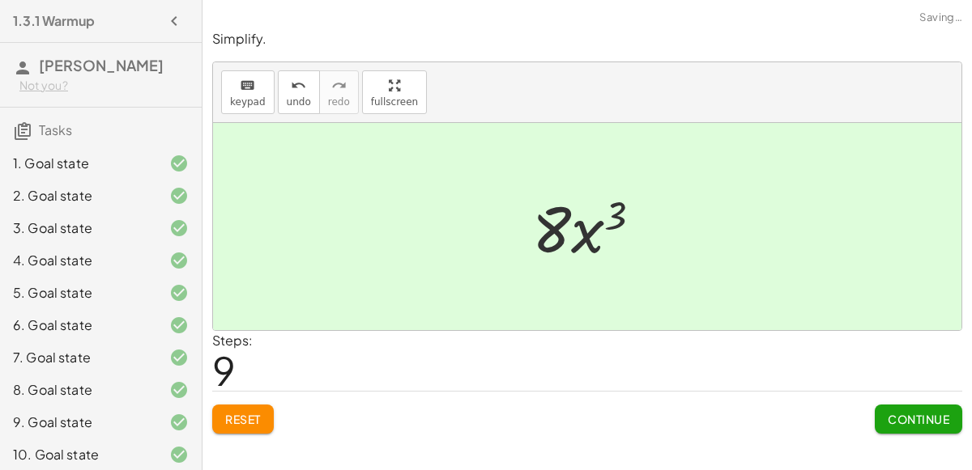
click at [934, 412] on span "Continue" at bounding box center [918, 419] width 62 height 15
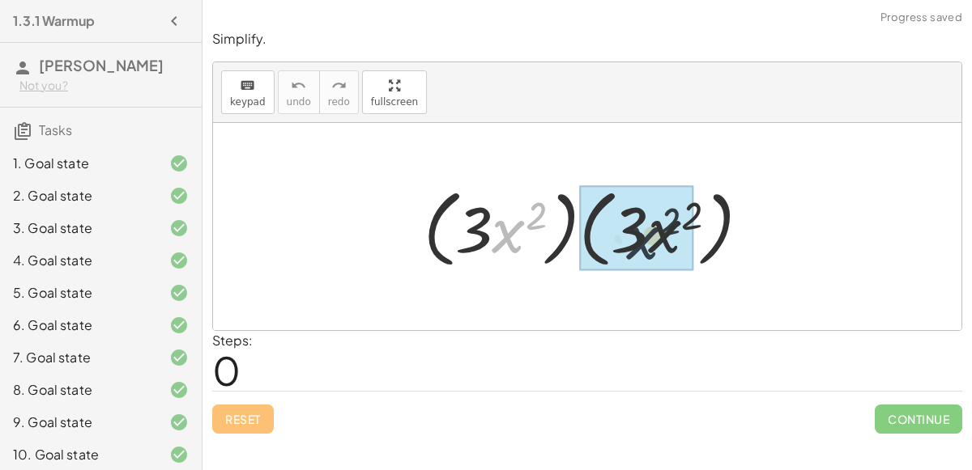
drag, startPoint x: 508, startPoint y: 237, endPoint x: 659, endPoint y: 244, distance: 151.6
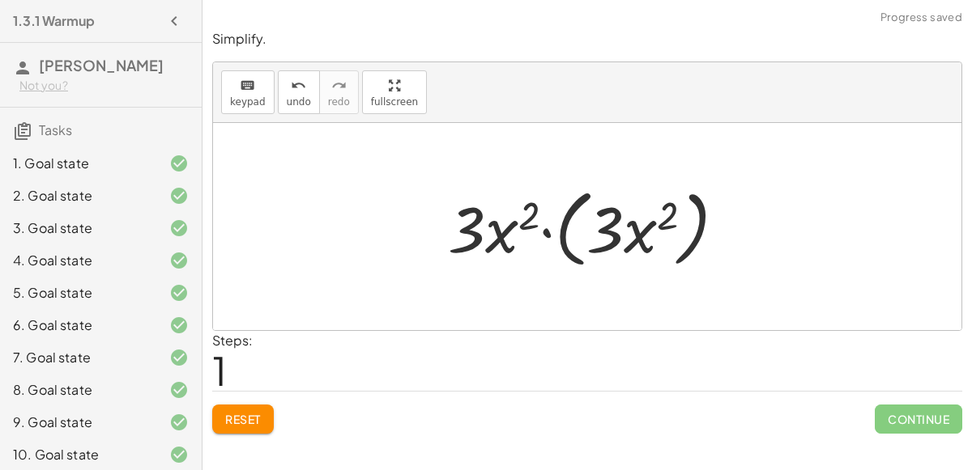
click at [547, 235] on div at bounding box center [593, 227] width 307 height 93
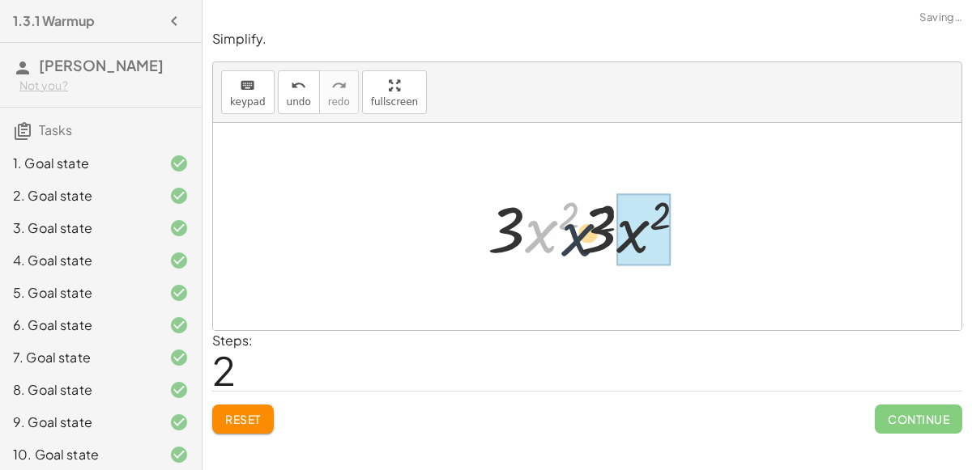
drag, startPoint x: 538, startPoint y: 230, endPoint x: 638, endPoint y: 242, distance: 100.3
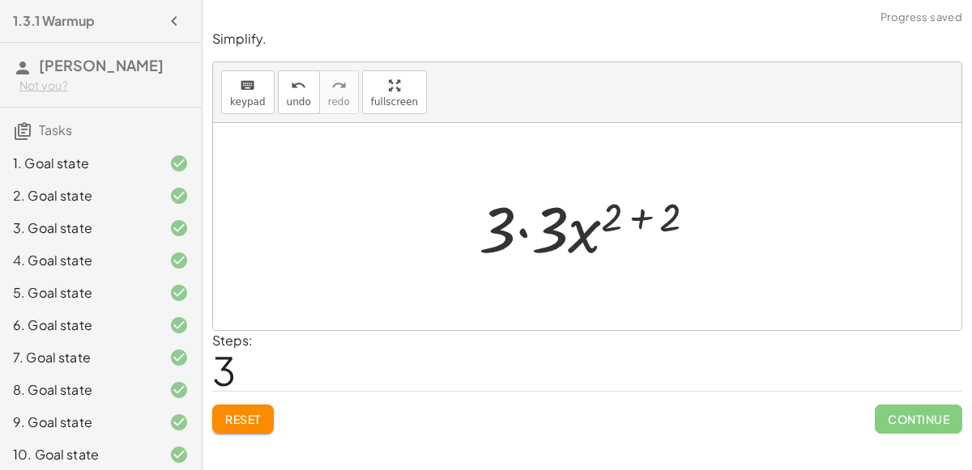
click at [526, 234] on div at bounding box center [593, 226] width 246 height 83
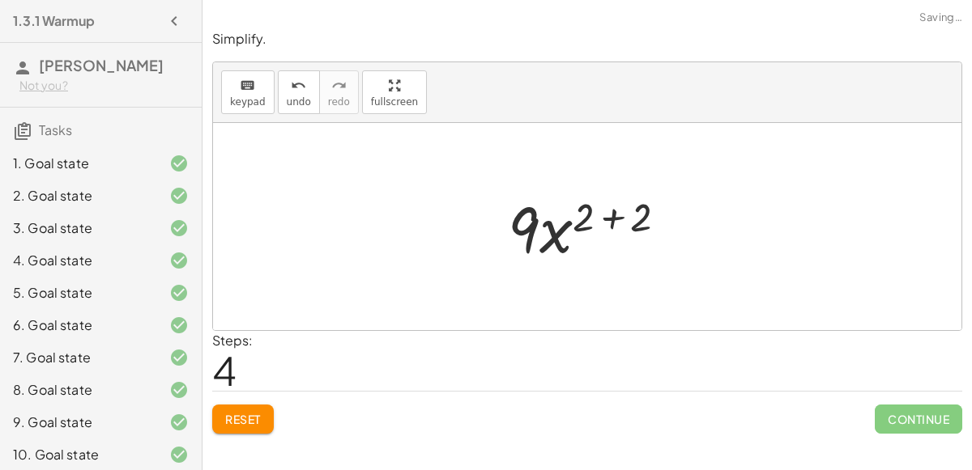
click at [617, 219] on div at bounding box center [594, 226] width 189 height 83
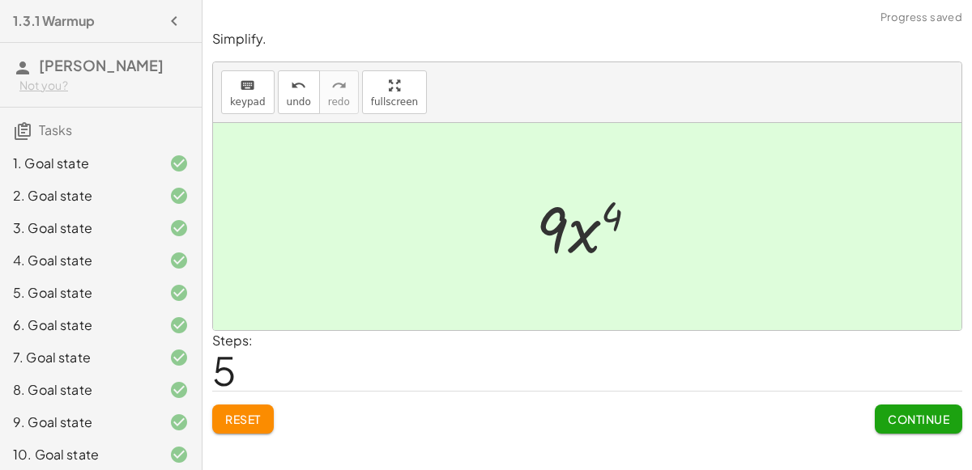
click at [900, 423] on span "Continue" at bounding box center [918, 419] width 62 height 15
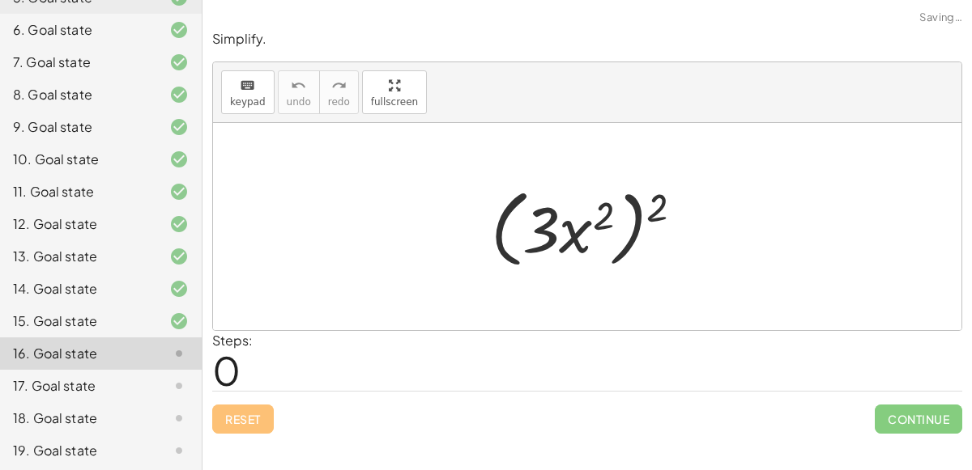
scroll to position [362, 0]
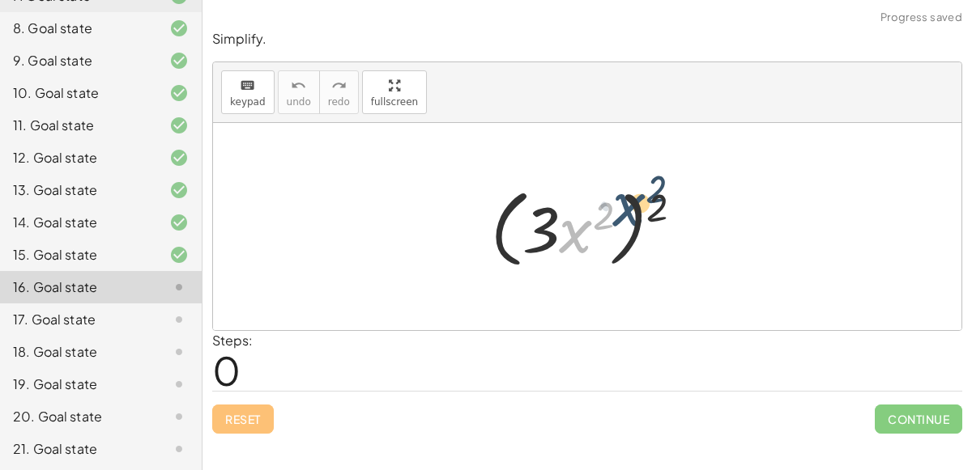
drag, startPoint x: 580, startPoint y: 238, endPoint x: 634, endPoint y: 220, distance: 57.1
click at [634, 220] on div at bounding box center [594, 227] width 222 height 93
drag, startPoint x: 653, startPoint y: 217, endPoint x: 560, endPoint y: 227, distance: 93.6
click at [560, 227] on div at bounding box center [594, 227] width 222 height 93
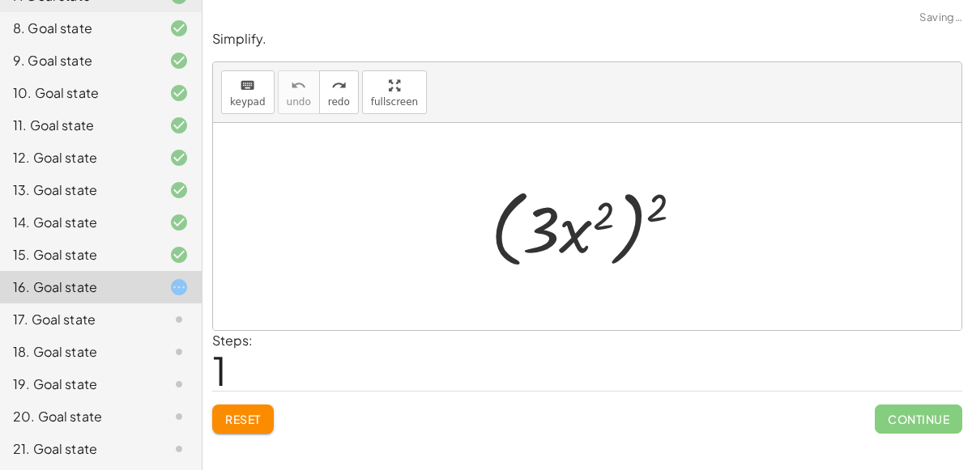
click at [578, 240] on div at bounding box center [594, 227] width 222 height 93
click at [621, 254] on div at bounding box center [594, 227] width 222 height 93
click at [628, 252] on div at bounding box center [594, 227] width 222 height 93
drag, startPoint x: 534, startPoint y: 221, endPoint x: 662, endPoint y: 196, distance: 131.2
click at [662, 196] on div at bounding box center [594, 227] width 222 height 93
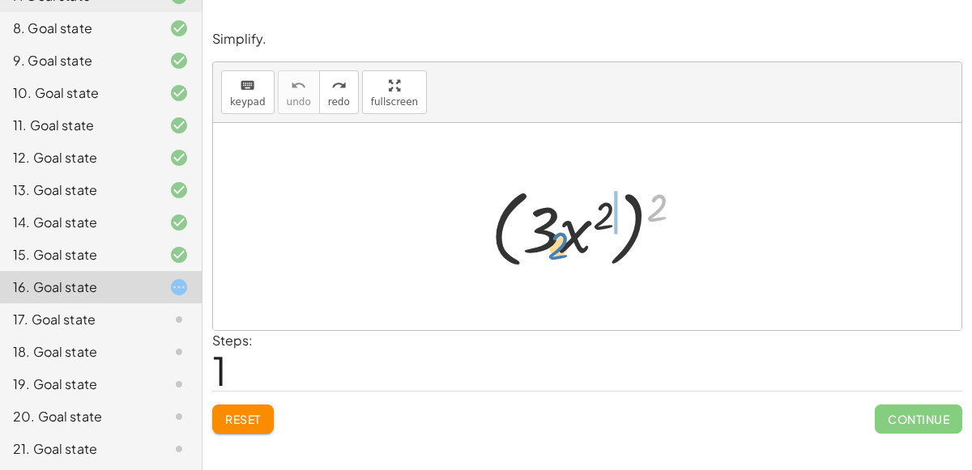
drag, startPoint x: 661, startPoint y: 203, endPoint x: 607, endPoint y: 219, distance: 56.6
click at [607, 219] on div at bounding box center [594, 227] width 222 height 93
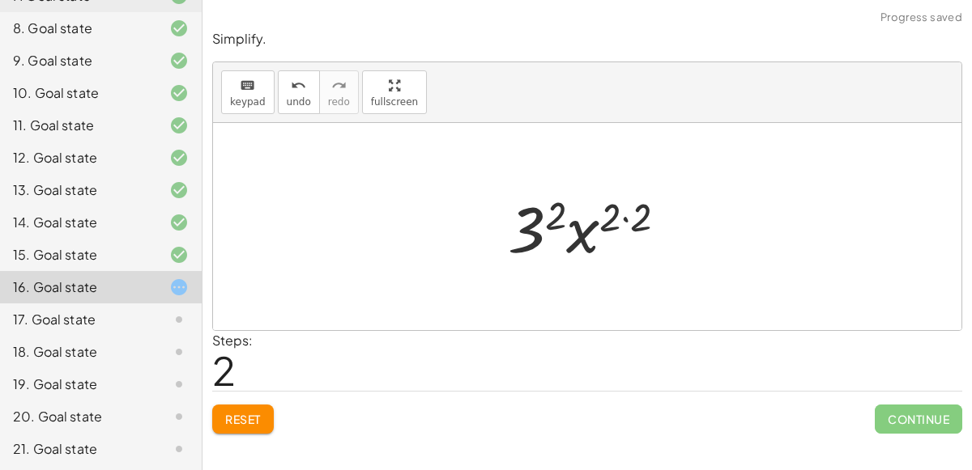
click at [624, 219] on div at bounding box center [594, 226] width 188 height 83
drag, startPoint x: 568, startPoint y: 232, endPoint x: 619, endPoint y: 233, distance: 51.0
click at [619, 233] on div at bounding box center [594, 226] width 158 height 83
drag, startPoint x: 598, startPoint y: 236, endPoint x: 543, endPoint y: 225, distance: 56.2
click at [543, 225] on div at bounding box center [594, 226] width 158 height 83
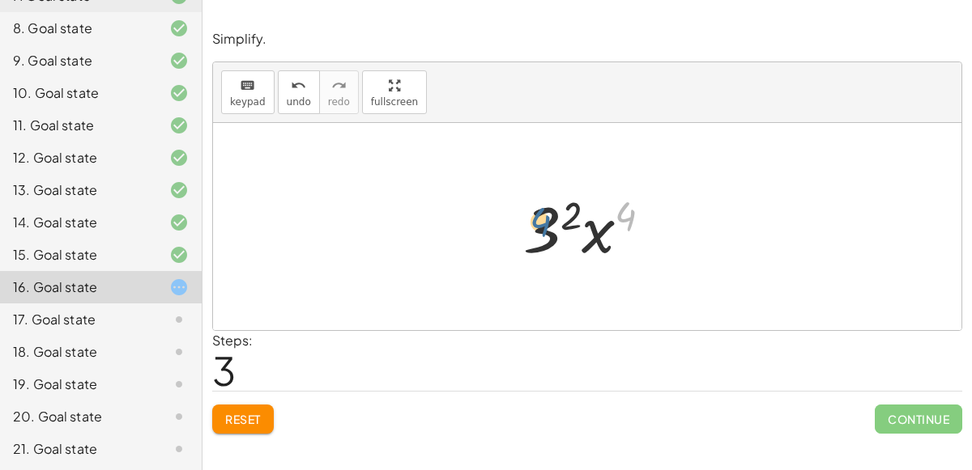
drag, startPoint x: 624, startPoint y: 215, endPoint x: 547, endPoint y: 231, distance: 78.5
click at [547, 231] on div at bounding box center [594, 226] width 158 height 83
click at [588, 245] on div at bounding box center [594, 226] width 158 height 83
click at [574, 203] on div at bounding box center [594, 226] width 158 height 83
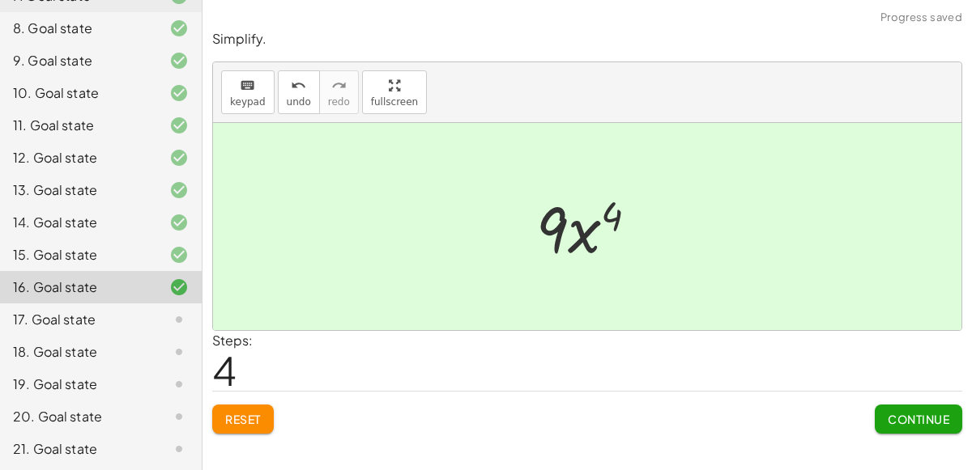
click at [934, 424] on button "Continue" at bounding box center [918, 419] width 87 height 29
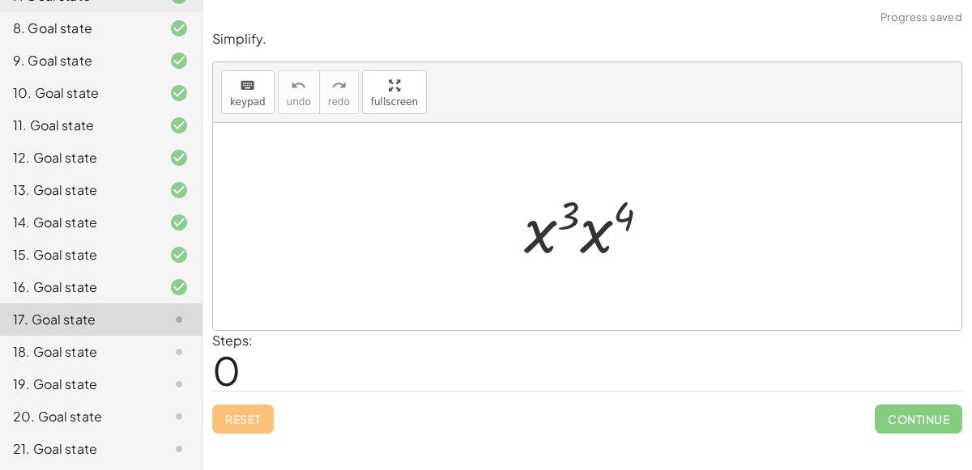
click at [575, 215] on div at bounding box center [593, 226] width 155 height 83
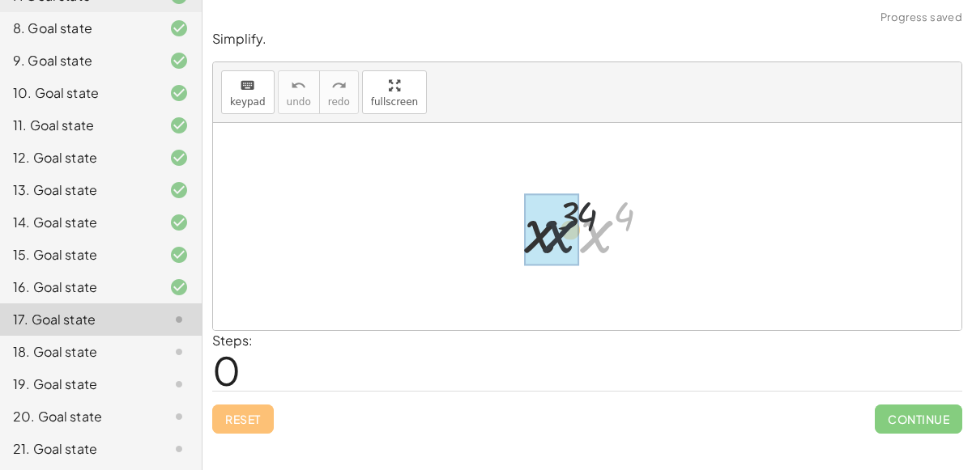
drag, startPoint x: 590, startPoint y: 228, endPoint x: 540, endPoint y: 227, distance: 50.2
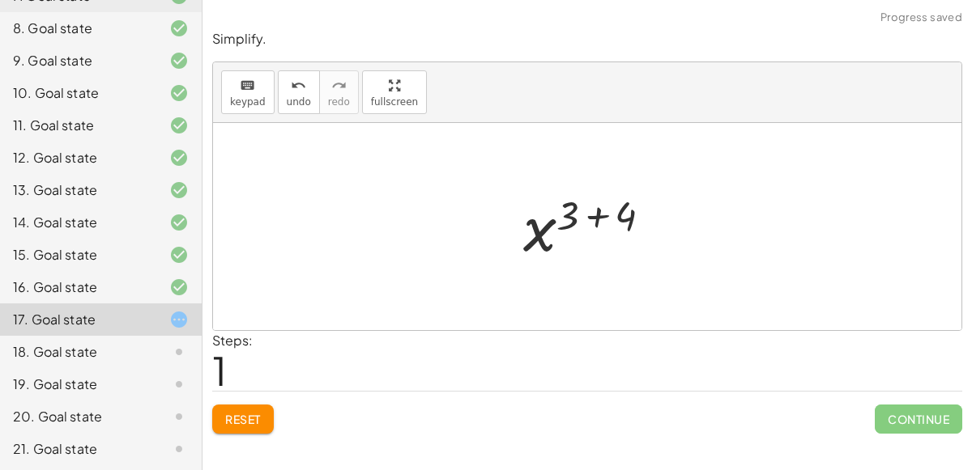
click at [602, 215] on div at bounding box center [594, 227] width 158 height 80
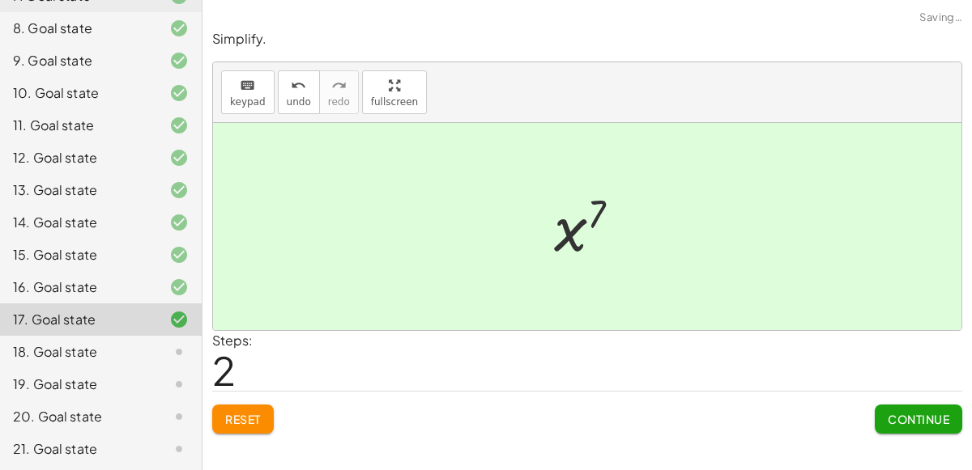
click at [916, 435] on div "Simplify. keyboard keypad undo undo redo redo fullscreen · x 3 · x 4 x ( + 3 + …" at bounding box center [586, 232] width 769 height 424
click at [902, 418] on span "Continue" at bounding box center [918, 419] width 62 height 15
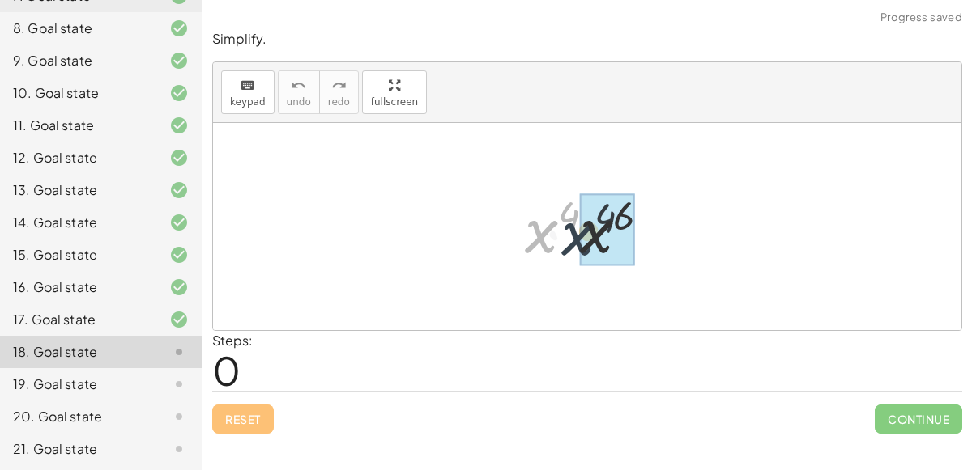
drag, startPoint x: 549, startPoint y: 223, endPoint x: 575, endPoint y: 224, distance: 25.9
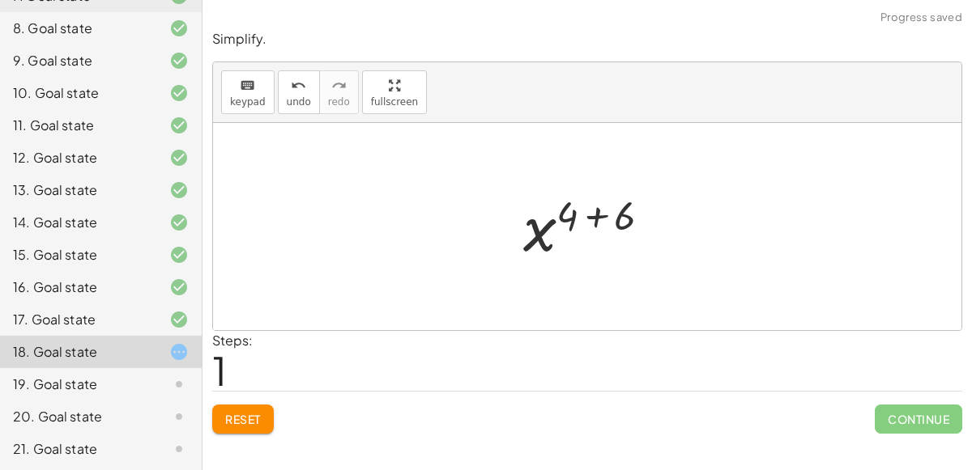
click at [598, 216] on div at bounding box center [593, 227] width 157 height 80
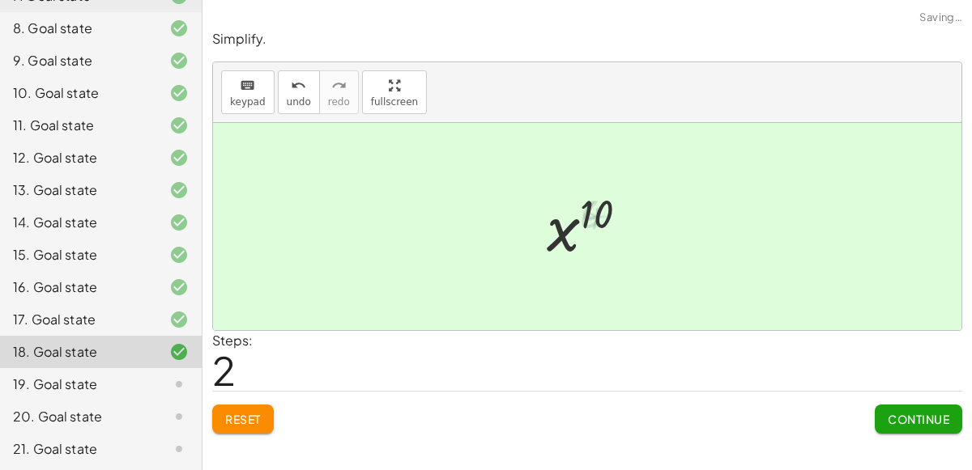
click at [915, 425] on button "Continue" at bounding box center [918, 419] width 87 height 29
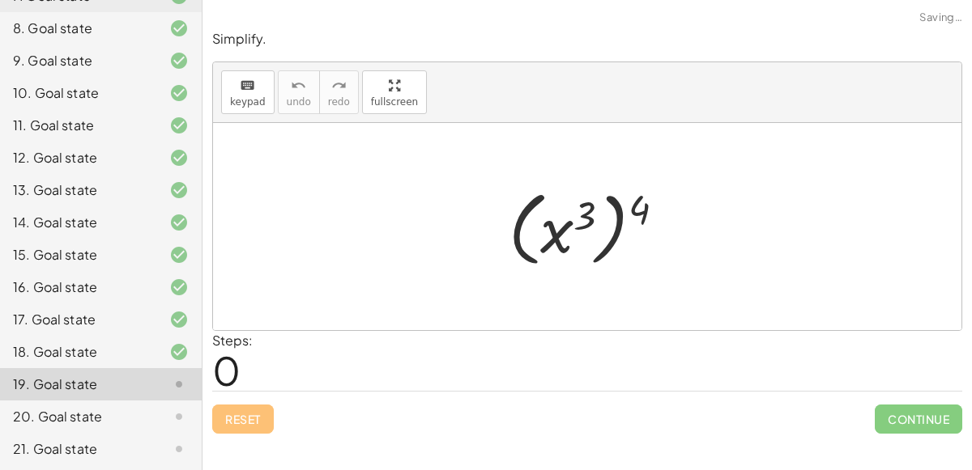
click at [603, 258] on div at bounding box center [592, 227] width 185 height 90
click at [607, 232] on div at bounding box center [592, 227] width 185 height 90
click at [613, 237] on div at bounding box center [592, 227] width 185 height 90
click at [618, 241] on div at bounding box center [592, 227] width 185 height 90
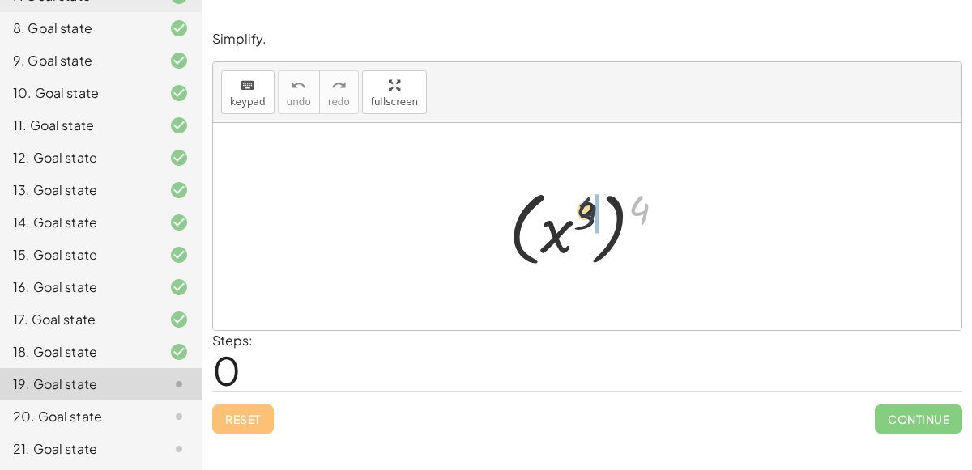
drag, startPoint x: 640, startPoint y: 207, endPoint x: 579, endPoint y: 212, distance: 60.9
click at [579, 212] on div at bounding box center [592, 227] width 185 height 90
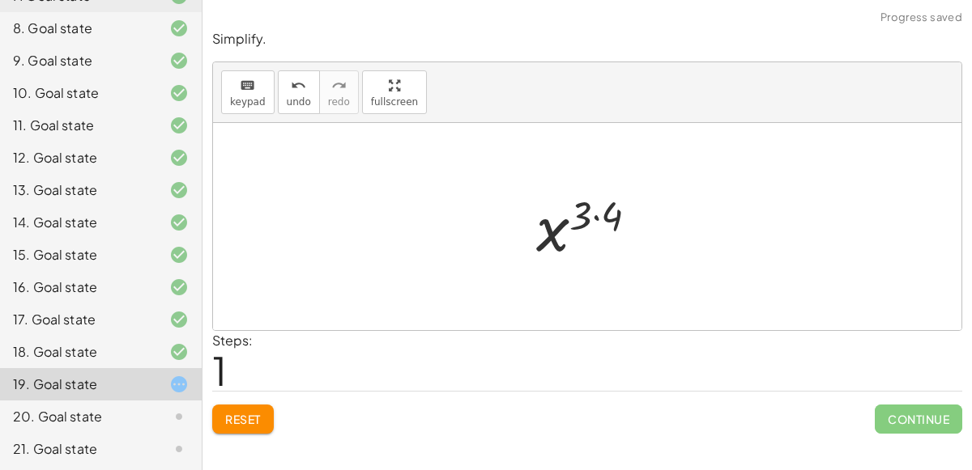
click at [596, 217] on div at bounding box center [593, 227] width 130 height 80
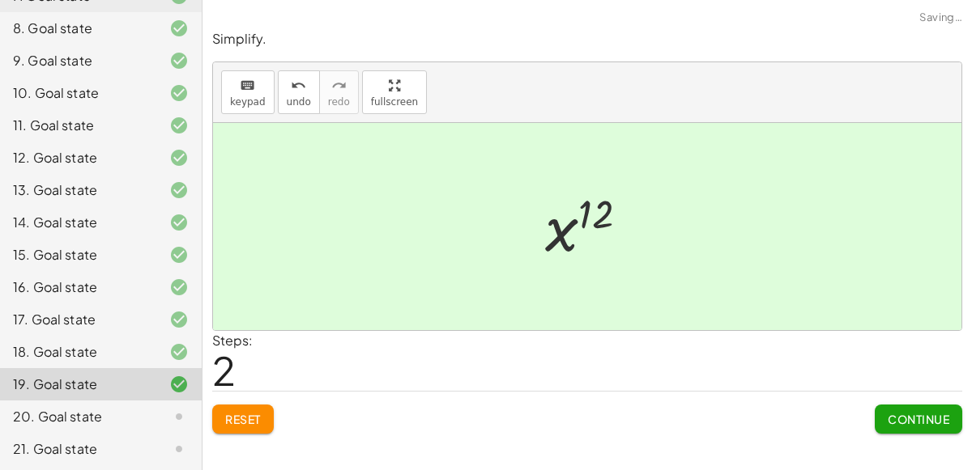
click at [935, 405] on button "Continue" at bounding box center [918, 419] width 87 height 29
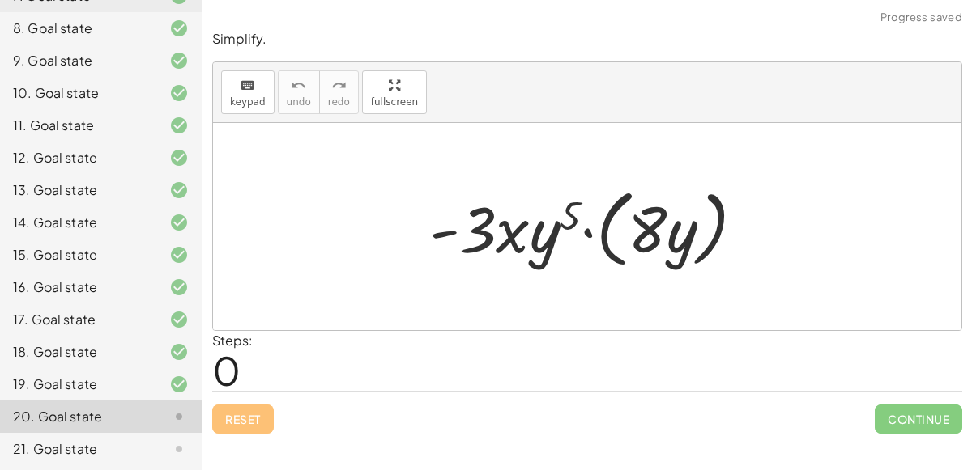
click at [585, 234] on div at bounding box center [593, 227] width 345 height 93
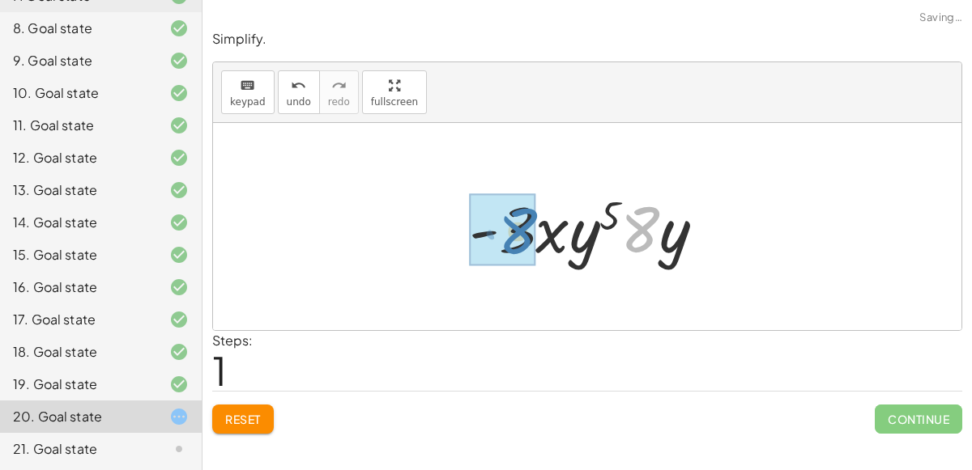
drag, startPoint x: 638, startPoint y: 240, endPoint x: 497, endPoint y: 240, distance: 140.9
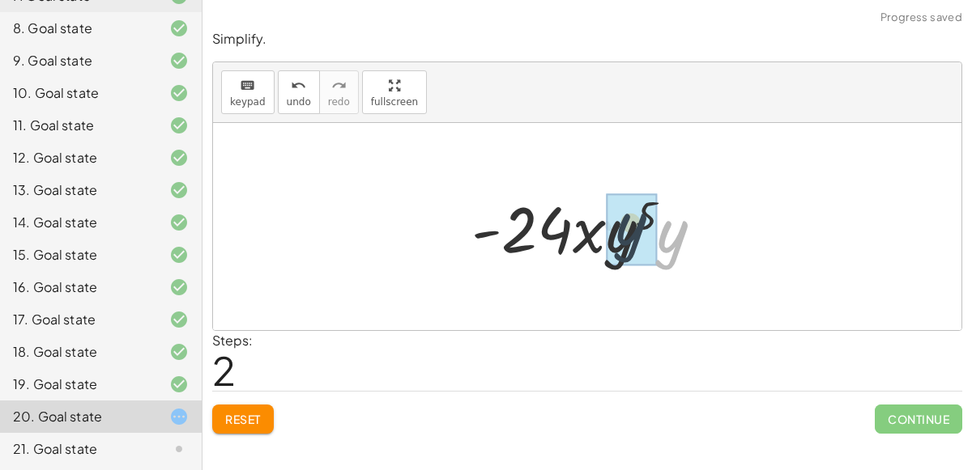
drag, startPoint x: 662, startPoint y: 255, endPoint x: 617, endPoint y: 248, distance: 45.9
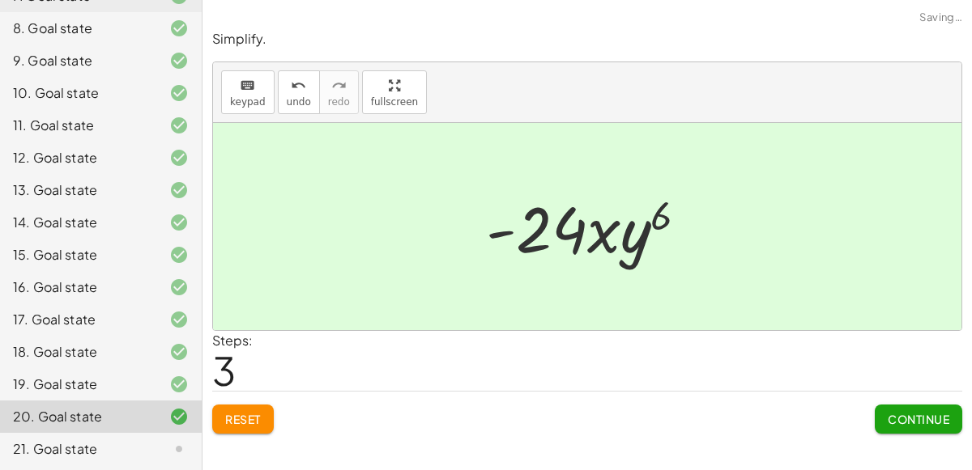
click at [605, 230] on div at bounding box center [593, 226] width 231 height 83
click at [932, 412] on span "Continue" at bounding box center [918, 419] width 62 height 15
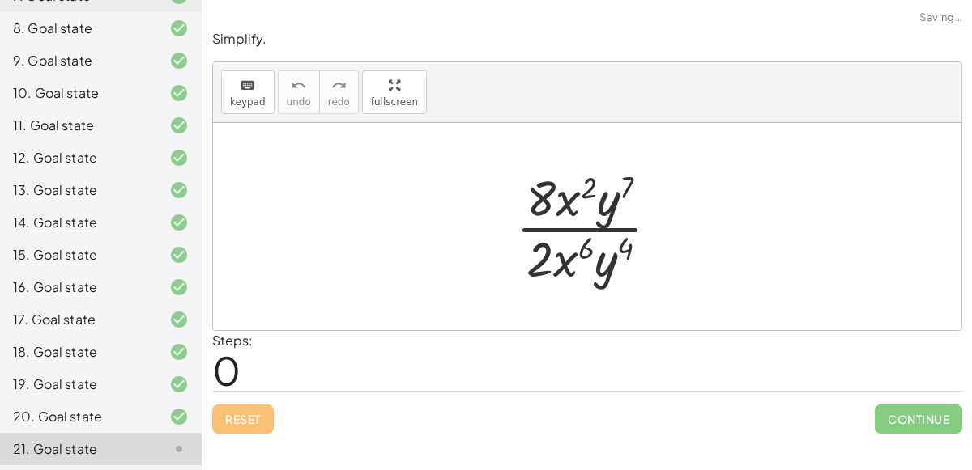
click at [596, 230] on div at bounding box center [594, 226] width 172 height 125
drag, startPoint x: 607, startPoint y: 272, endPoint x: 620, endPoint y: 199, distance: 74.0
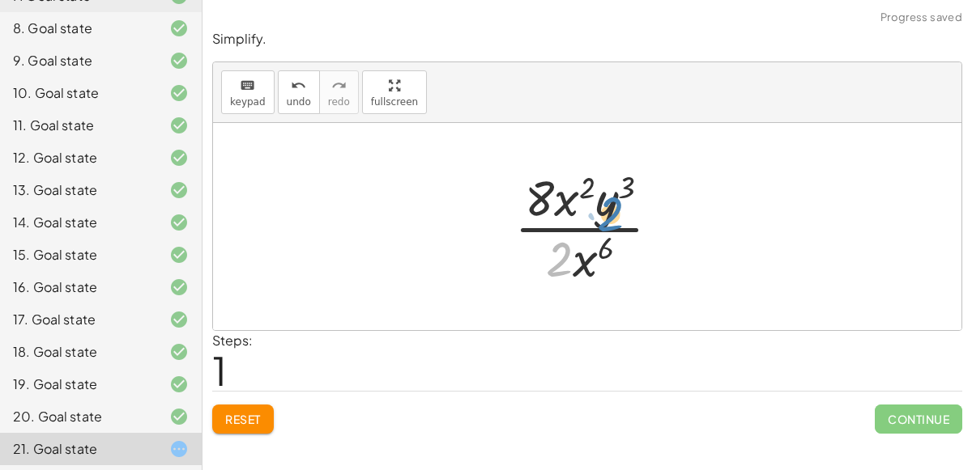
drag, startPoint x: 565, startPoint y: 252, endPoint x: 619, endPoint y: 206, distance: 70.1
click at [619, 206] on div at bounding box center [593, 226] width 175 height 125
click at [567, 200] on div at bounding box center [593, 226] width 175 height 125
click at [577, 240] on div at bounding box center [593, 226] width 175 height 125
drag, startPoint x: 592, startPoint y: 181, endPoint x: 633, endPoint y: 185, distance: 41.4
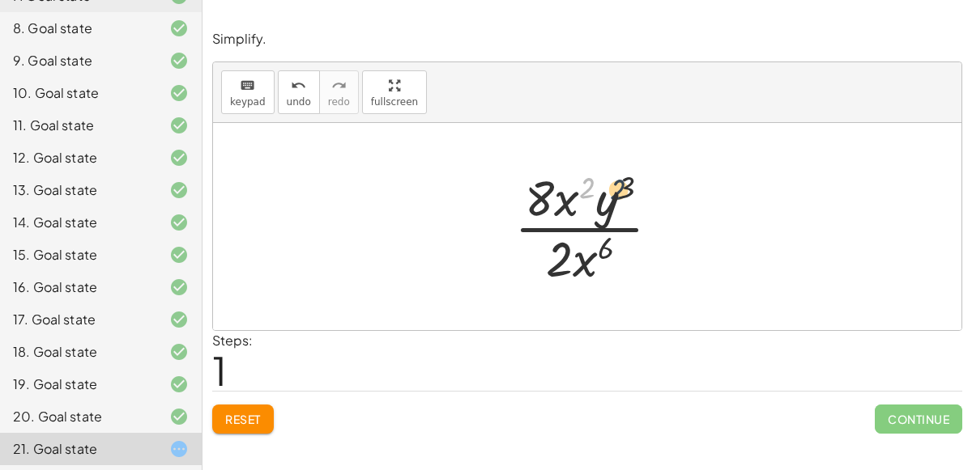
click at [633, 185] on div at bounding box center [593, 226] width 175 height 125
drag, startPoint x: 595, startPoint y: 259, endPoint x: 585, endPoint y: 207, distance: 52.7
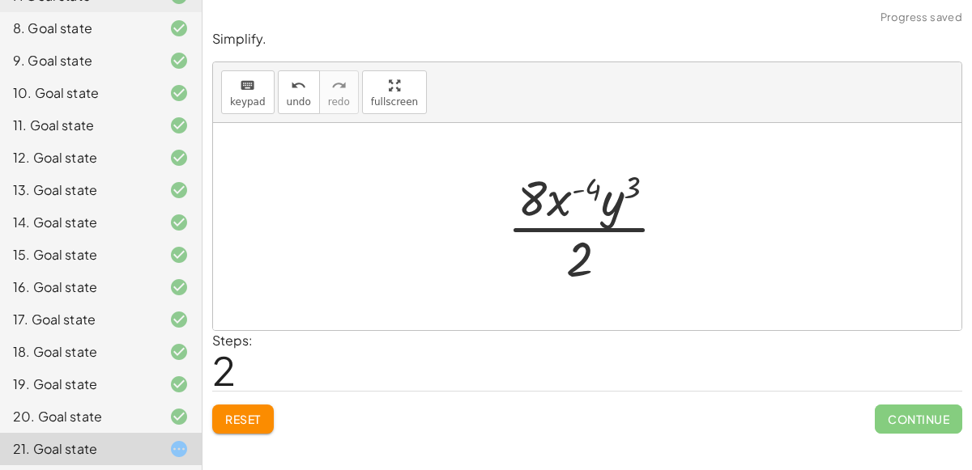
click at [579, 194] on div at bounding box center [593, 226] width 189 height 125
drag, startPoint x: 585, startPoint y: 261, endPoint x: 557, endPoint y: 204, distance: 63.0
click at [557, 204] on div at bounding box center [593, 226] width 189 height 125
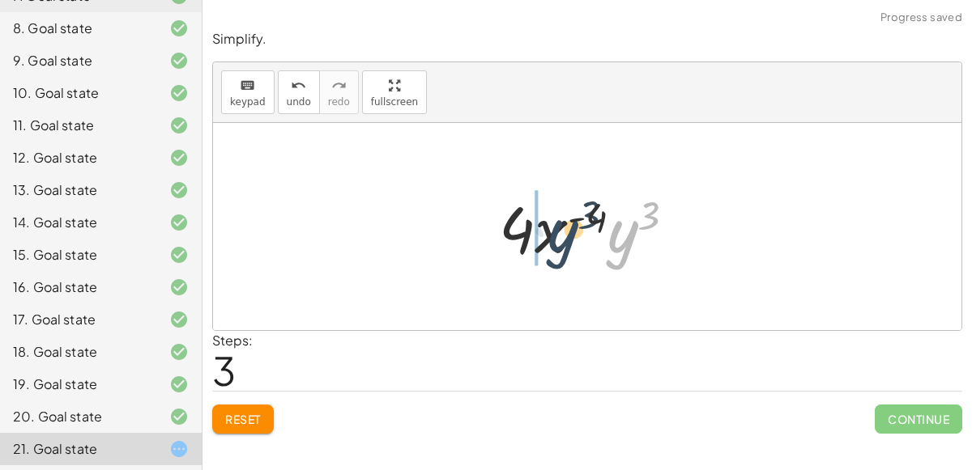
drag, startPoint x: 629, startPoint y: 231, endPoint x: 557, endPoint y: 228, distance: 72.1
click at [557, 228] on div at bounding box center [594, 226] width 206 height 83
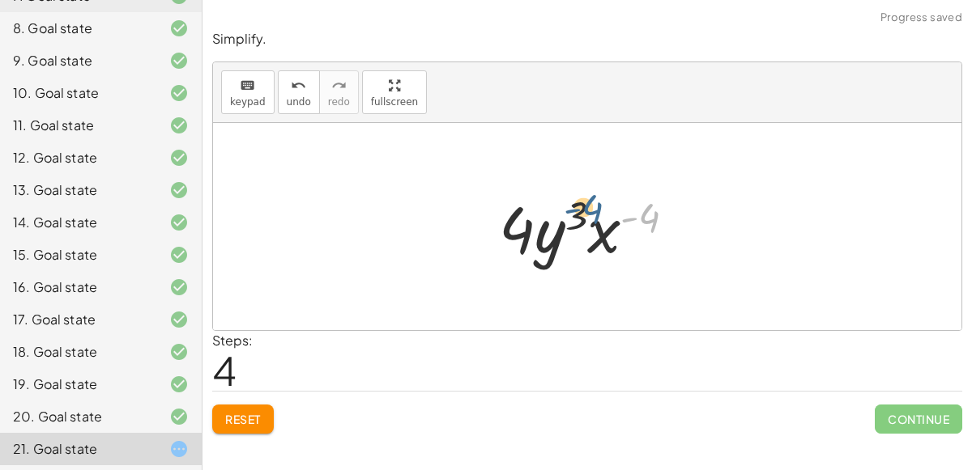
drag, startPoint x: 647, startPoint y: 218, endPoint x: 591, endPoint y: 214, distance: 56.0
click at [591, 214] on div at bounding box center [594, 226] width 206 height 83
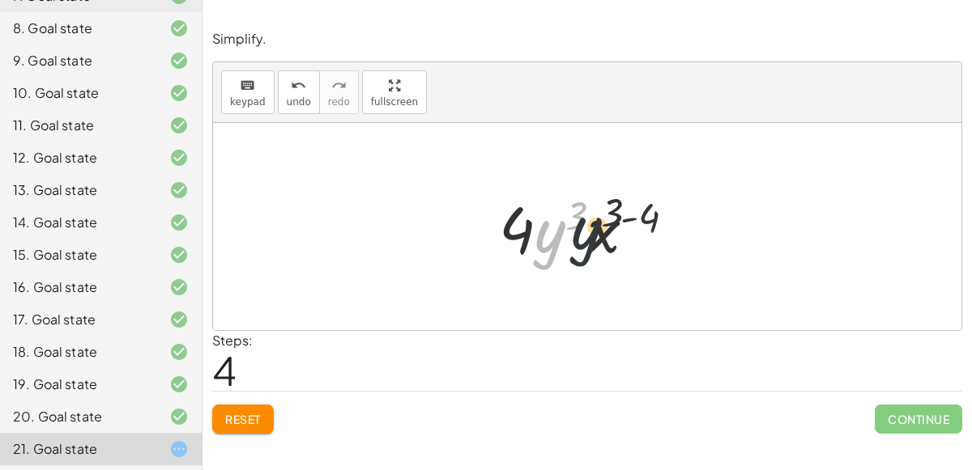
drag, startPoint x: 555, startPoint y: 225, endPoint x: 675, endPoint y: 228, distance: 120.7
click at [675, 228] on div at bounding box center [594, 226] width 206 height 83
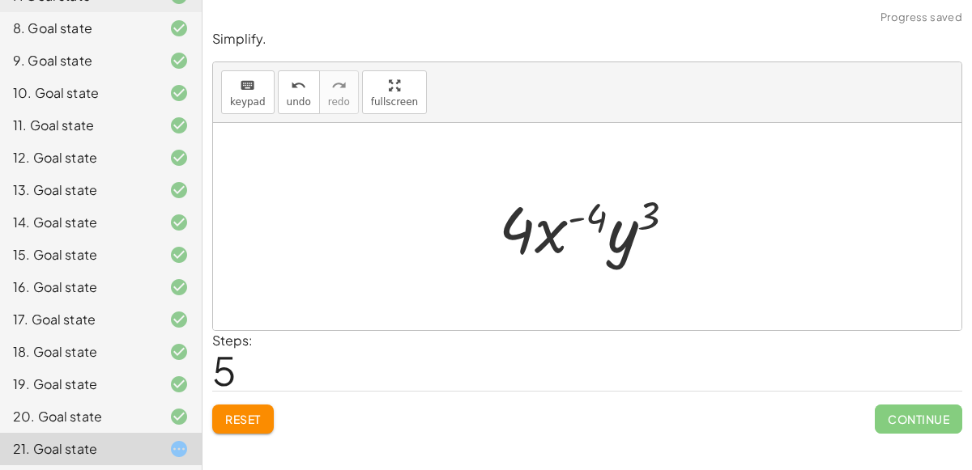
click at [543, 231] on div at bounding box center [594, 226] width 206 height 83
click at [597, 214] on div at bounding box center [594, 226] width 206 height 83
click at [622, 221] on div at bounding box center [594, 226] width 206 height 83
drag, startPoint x: 504, startPoint y: 229, endPoint x: 607, endPoint y: 240, distance: 102.6
drag, startPoint x: 552, startPoint y: 219, endPoint x: 583, endPoint y: 238, distance: 36.0
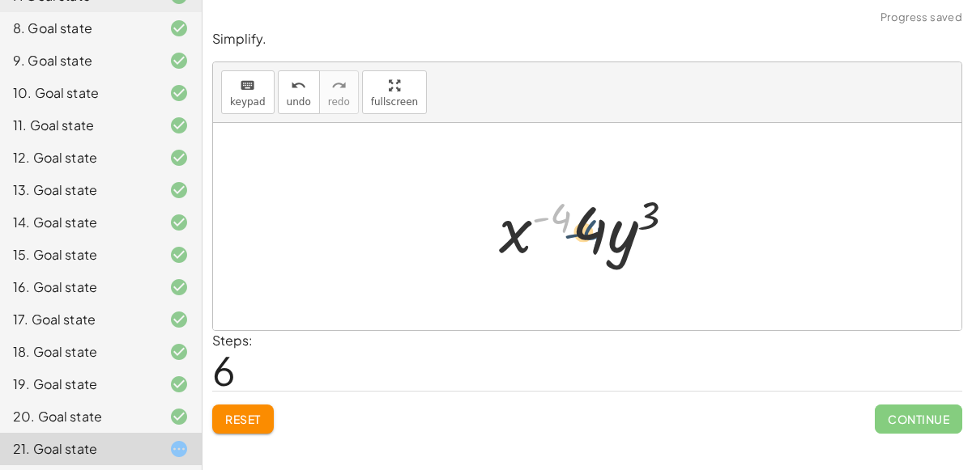
click at [583, 238] on div at bounding box center [594, 226] width 206 height 83
drag, startPoint x: 649, startPoint y: 206, endPoint x: 485, endPoint y: 240, distance: 166.9
click at [485, 240] on div "· 8 · x 2 · y 7 · 2 · x 6 · y 4 · 8 · x 2 · y ( + 7 − 4 ) · 2 · x 6 · 8 · x 2 ·…" at bounding box center [588, 227] width 226 height 92
click at [247, 430] on button "Reset" at bounding box center [243, 419] width 62 height 29
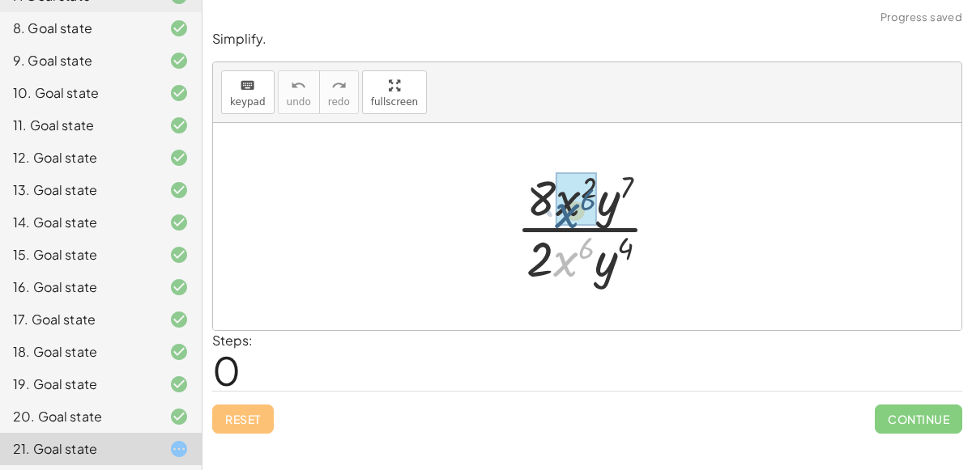
drag, startPoint x: 572, startPoint y: 262, endPoint x: 574, endPoint y: 212, distance: 50.3
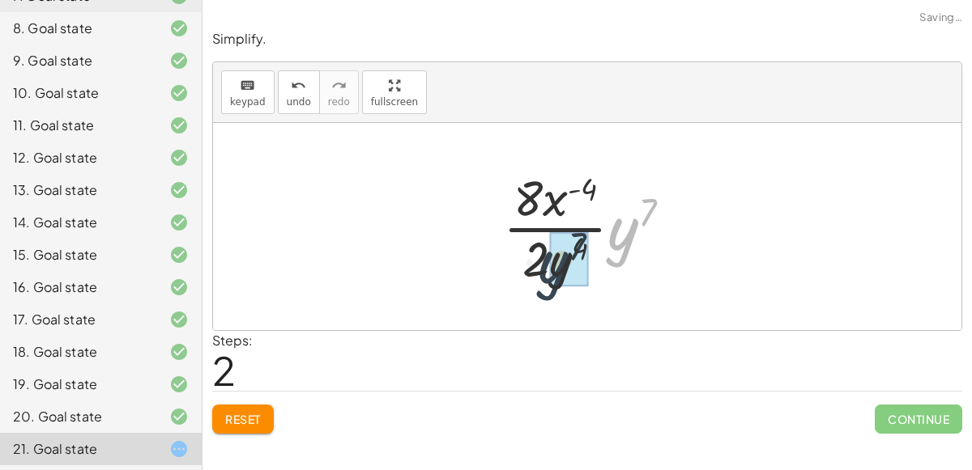
drag, startPoint x: 632, startPoint y: 232, endPoint x: 564, endPoint y: 266, distance: 76.0
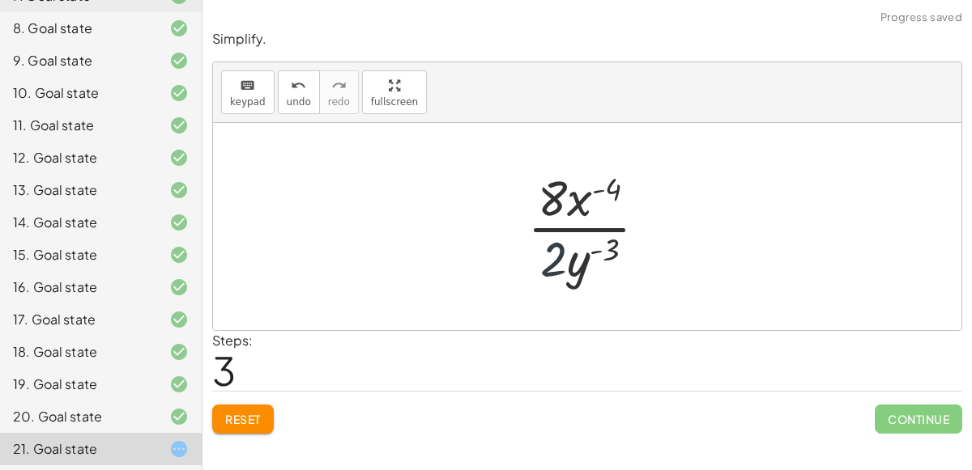
click at [532, 261] on div at bounding box center [593, 226] width 149 height 125
drag, startPoint x: 549, startPoint y: 269, endPoint x: 551, endPoint y: 223, distance: 45.4
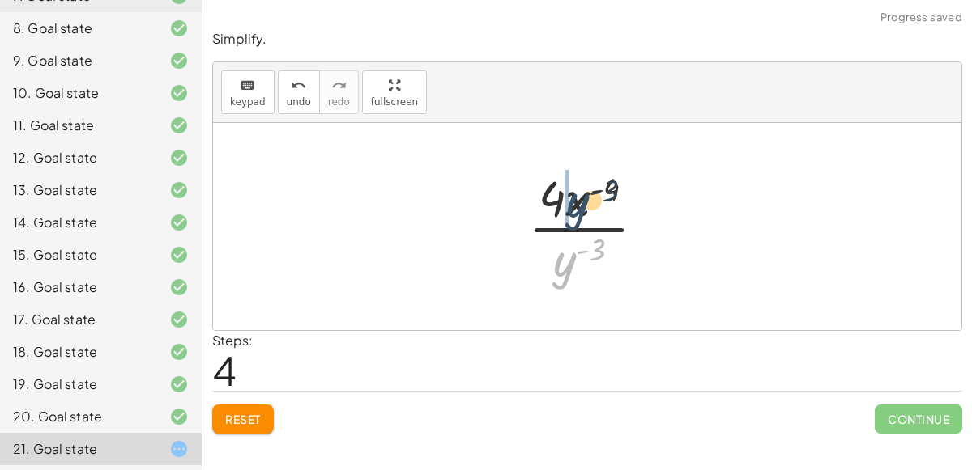
drag, startPoint x: 560, startPoint y: 271, endPoint x: 572, endPoint y: 205, distance: 67.5
click at [572, 205] on div at bounding box center [593, 226] width 147 height 125
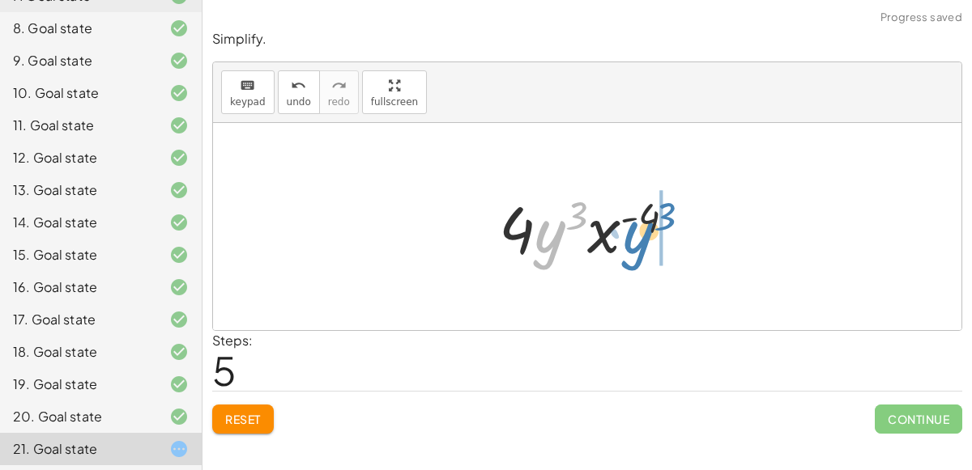
drag, startPoint x: 552, startPoint y: 241, endPoint x: 639, endPoint y: 237, distance: 86.7
click at [639, 237] on div at bounding box center [594, 226] width 206 height 83
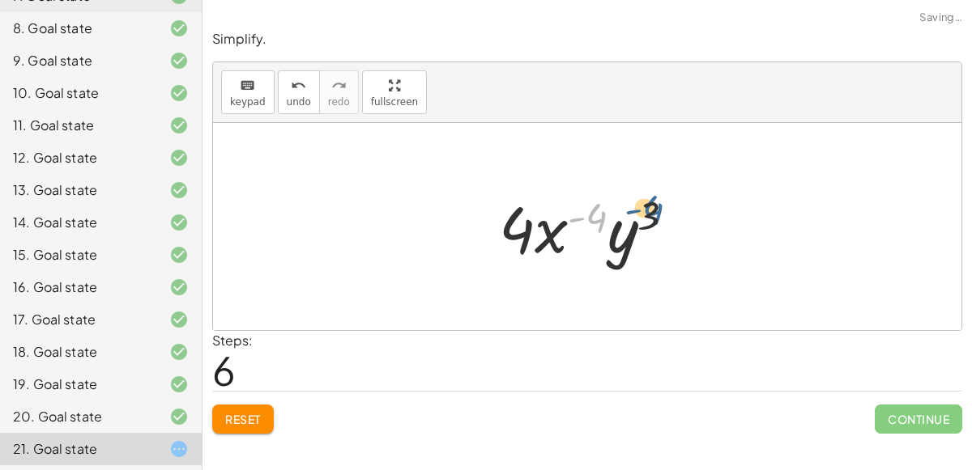
drag, startPoint x: 606, startPoint y: 225, endPoint x: 653, endPoint y: 222, distance: 47.9
click at [653, 222] on div at bounding box center [594, 226] width 206 height 83
drag, startPoint x: 518, startPoint y: 236, endPoint x: 525, endPoint y: 212, distance: 24.4
click at [525, 212] on div at bounding box center [594, 226] width 206 height 83
click at [547, 236] on div at bounding box center [594, 226] width 206 height 83
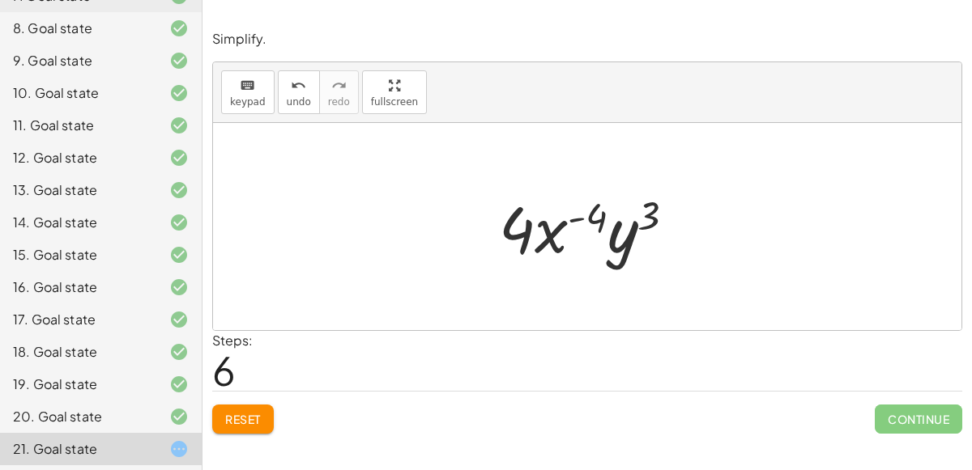
click at [580, 222] on div at bounding box center [594, 226] width 206 height 83
drag, startPoint x: 653, startPoint y: 226, endPoint x: 595, endPoint y: 219, distance: 58.8
click at [595, 219] on div at bounding box center [594, 226] width 206 height 83
click at [287, 96] on span "undo" at bounding box center [299, 101] width 24 height 11
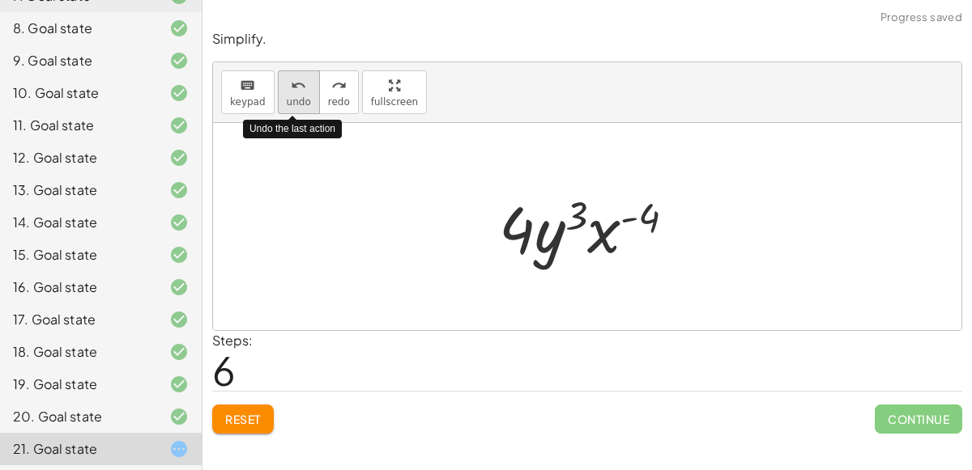
click at [287, 96] on span "undo" at bounding box center [299, 101] width 24 height 11
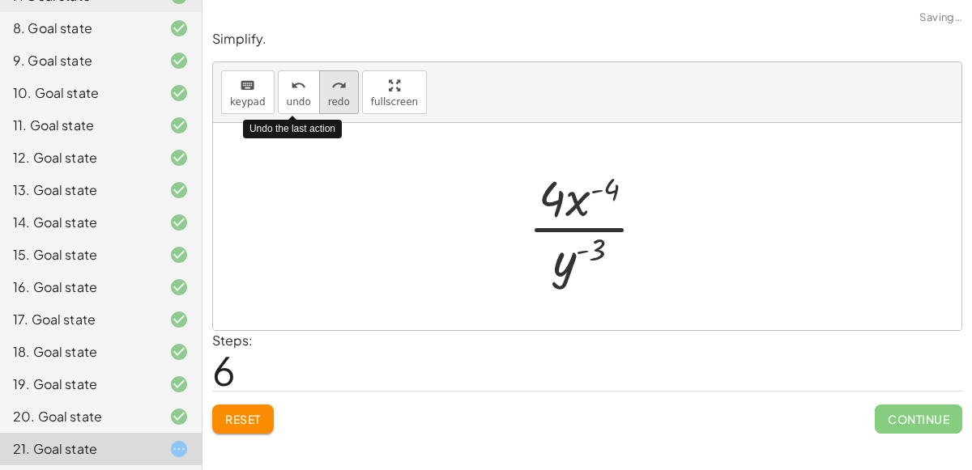
click at [344, 94] on button "redo redo" at bounding box center [339, 92] width 40 height 44
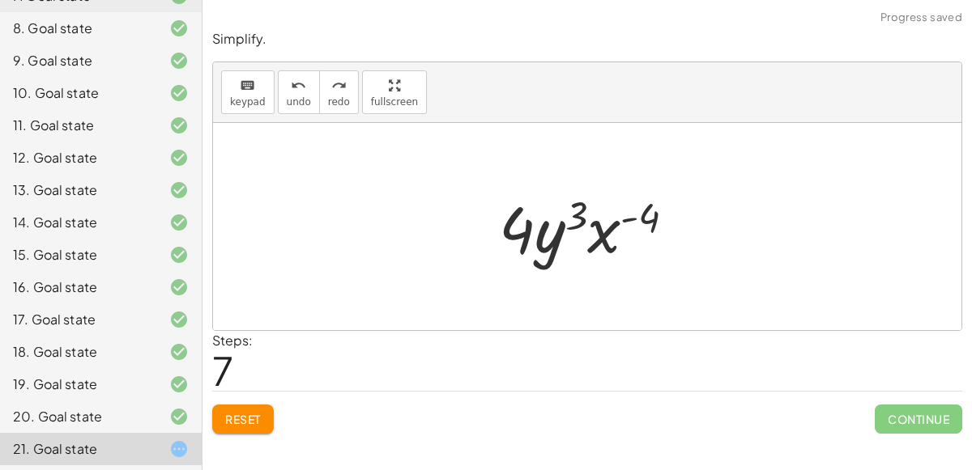
click at [628, 221] on div at bounding box center [594, 226] width 206 height 83
drag, startPoint x: 577, startPoint y: 206, endPoint x: 662, endPoint y: 208, distance: 85.9
click at [662, 208] on div at bounding box center [594, 226] width 206 height 83
drag, startPoint x: 618, startPoint y: 223, endPoint x: 518, endPoint y: 212, distance: 100.2
click at [518, 212] on div at bounding box center [594, 226] width 206 height 83
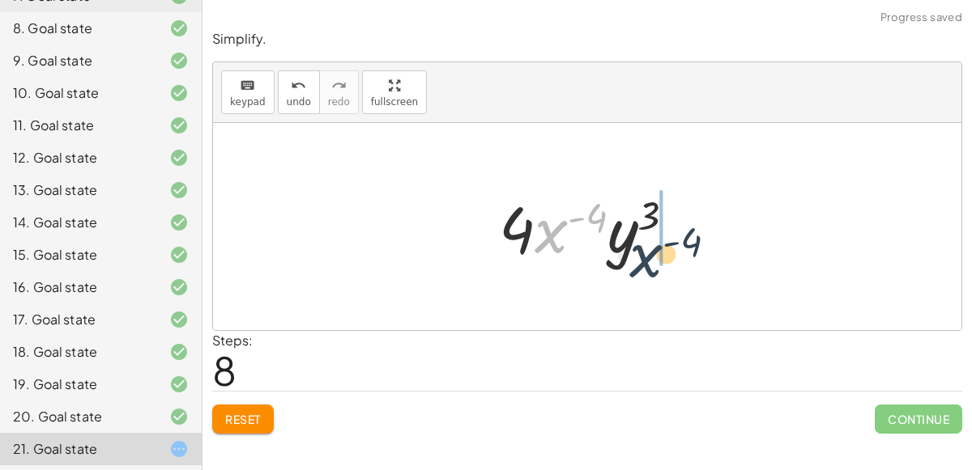
drag, startPoint x: 535, startPoint y: 223, endPoint x: 545, endPoint y: 220, distance: 10.0
click at [545, 220] on div at bounding box center [594, 226] width 206 height 83
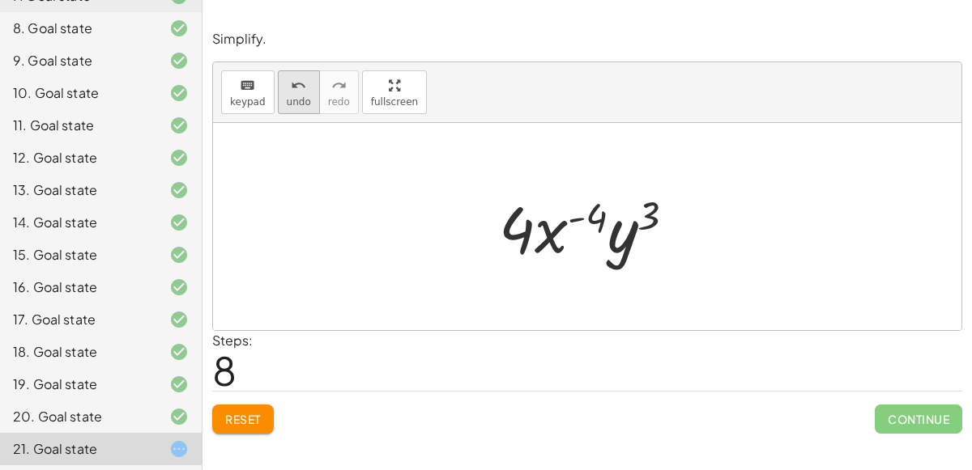
click at [303, 102] on button "undo undo" at bounding box center [299, 92] width 42 height 44
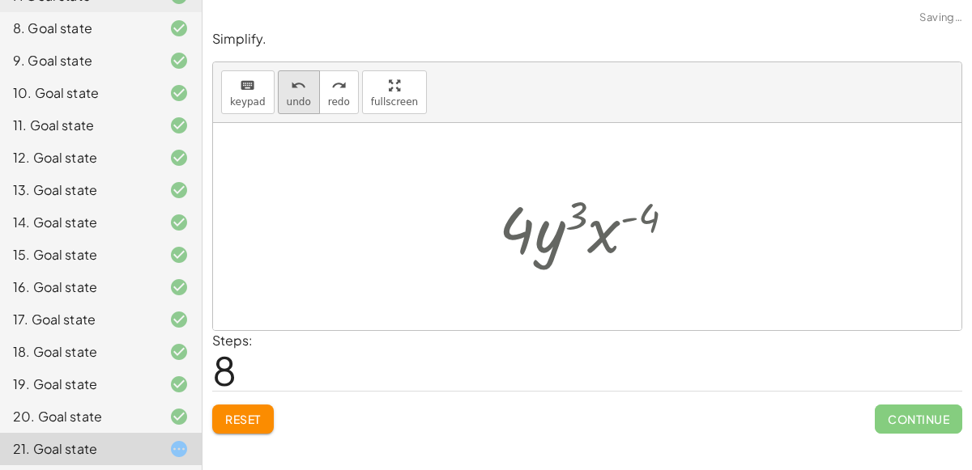
click at [303, 102] on button "undo undo" at bounding box center [299, 92] width 42 height 44
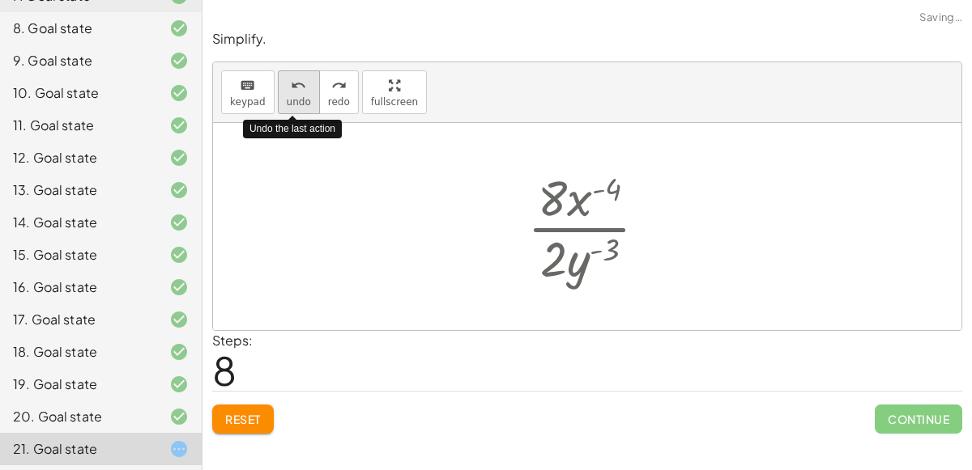
click at [303, 102] on button "undo undo" at bounding box center [299, 92] width 42 height 44
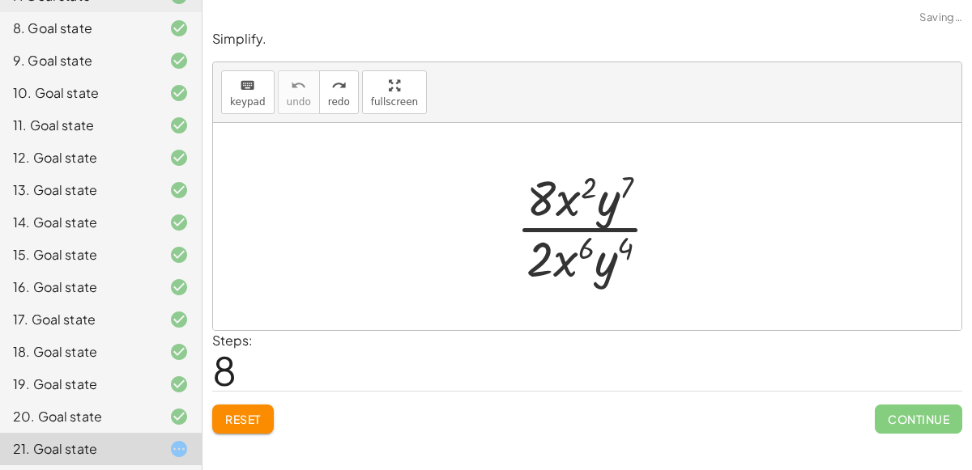
click at [245, 405] on button "Reset" at bounding box center [243, 419] width 62 height 29
click at [573, 229] on div at bounding box center [594, 226] width 172 height 125
drag, startPoint x: 565, startPoint y: 270, endPoint x: 554, endPoint y: 270, distance: 11.4
click at [554, 270] on div at bounding box center [594, 226] width 172 height 125
drag, startPoint x: 632, startPoint y: 244, endPoint x: 623, endPoint y: 247, distance: 10.2
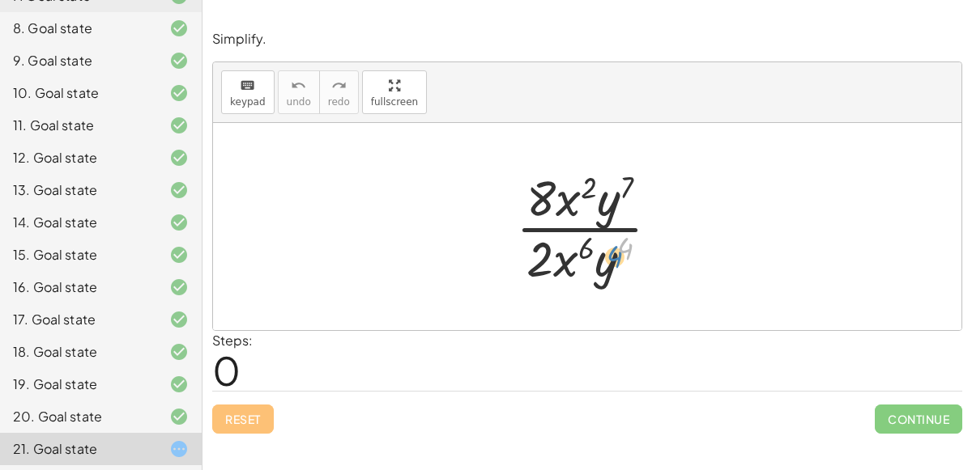
click at [623, 247] on div at bounding box center [594, 226] width 172 height 125
drag, startPoint x: 562, startPoint y: 201, endPoint x: 563, endPoint y: 246, distance: 45.4
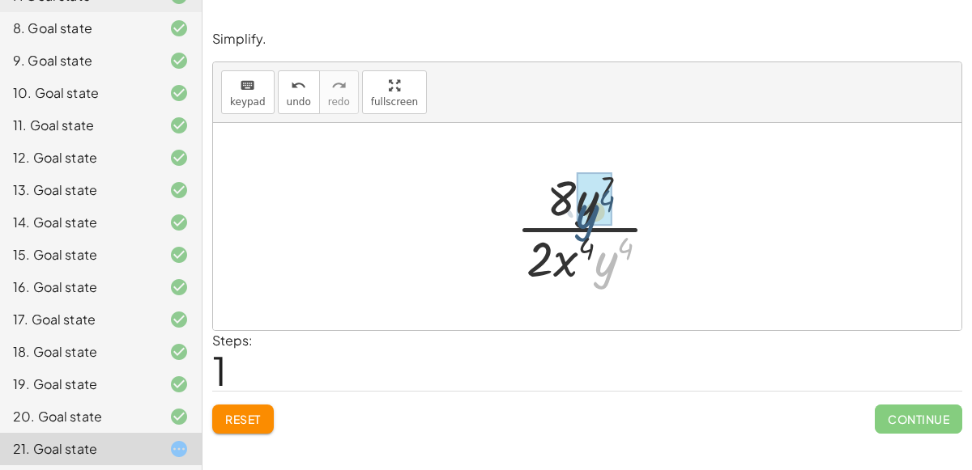
drag, startPoint x: 609, startPoint y: 279, endPoint x: 590, endPoint y: 231, distance: 51.3
click at [590, 231] on div at bounding box center [594, 226] width 172 height 125
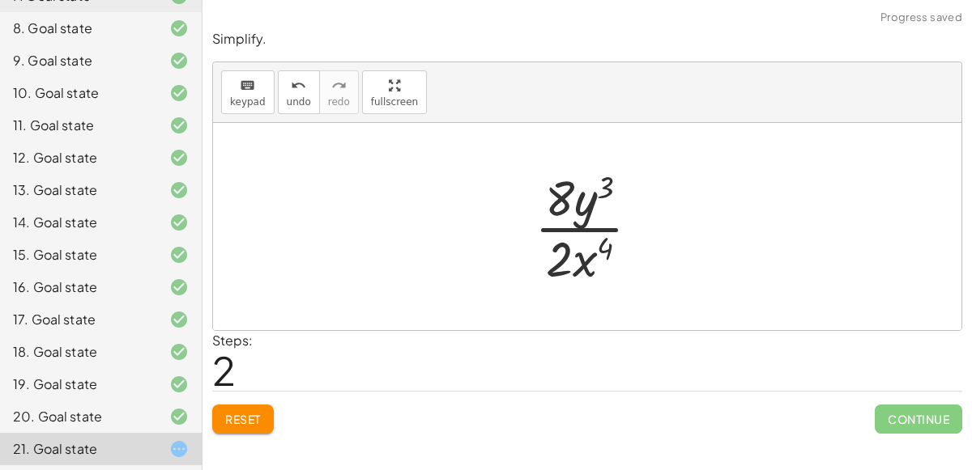
click at [590, 231] on div at bounding box center [593, 226] width 134 height 125
drag, startPoint x: 586, startPoint y: 201, endPoint x: 585, endPoint y: 192, distance: 8.9
click at [585, 192] on div at bounding box center [593, 226] width 134 height 125
drag, startPoint x: 559, startPoint y: 187, endPoint x: 548, endPoint y: 254, distance: 68.0
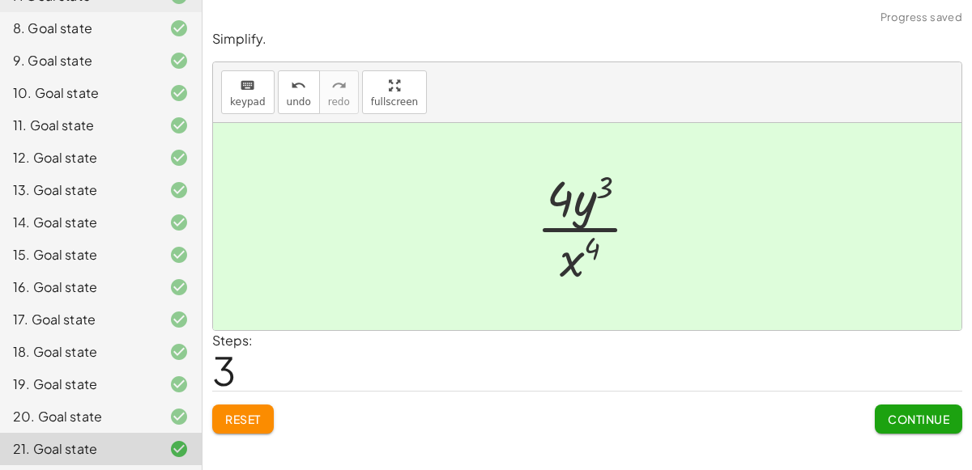
click at [938, 420] on span "Continue" at bounding box center [918, 419] width 62 height 15
